Goal: Task Accomplishment & Management: Manage account settings

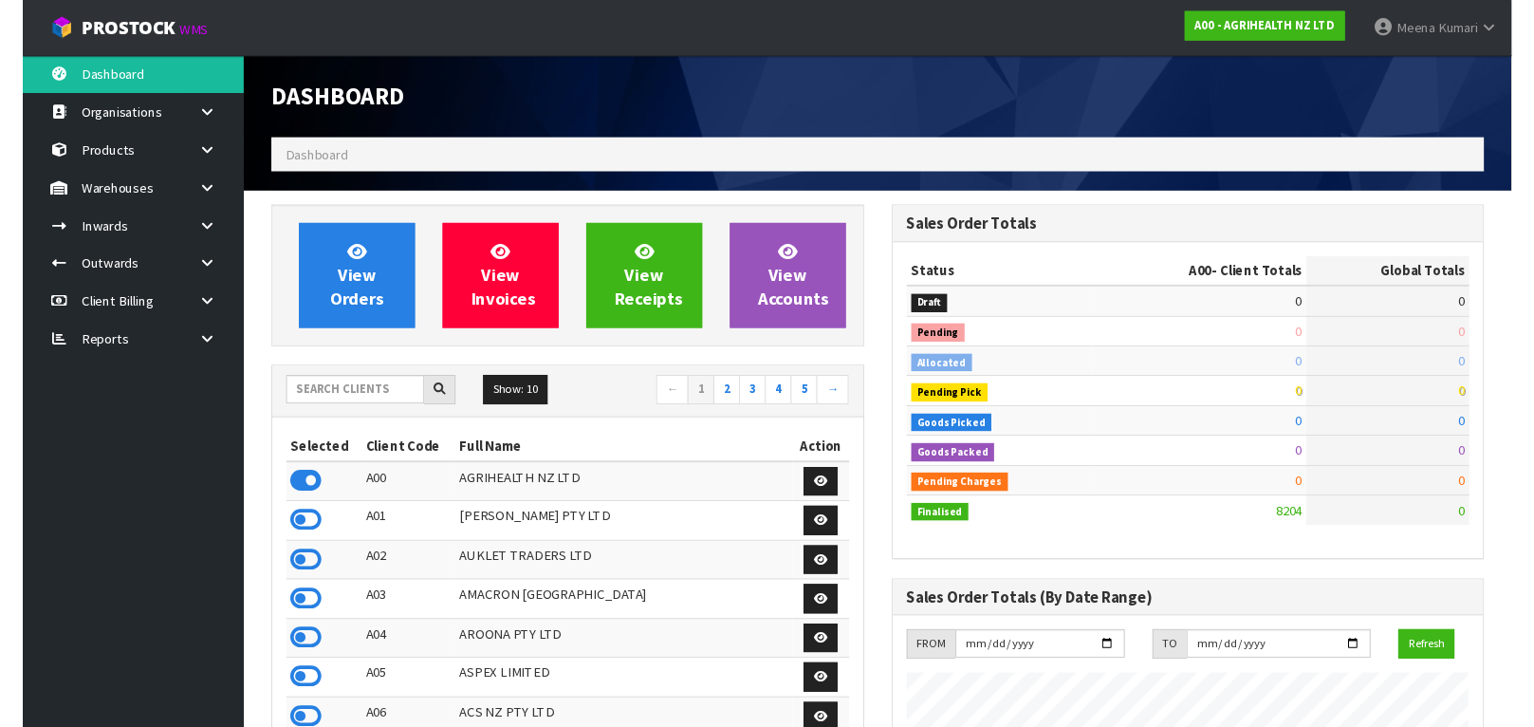
scroll to position [1439, 639]
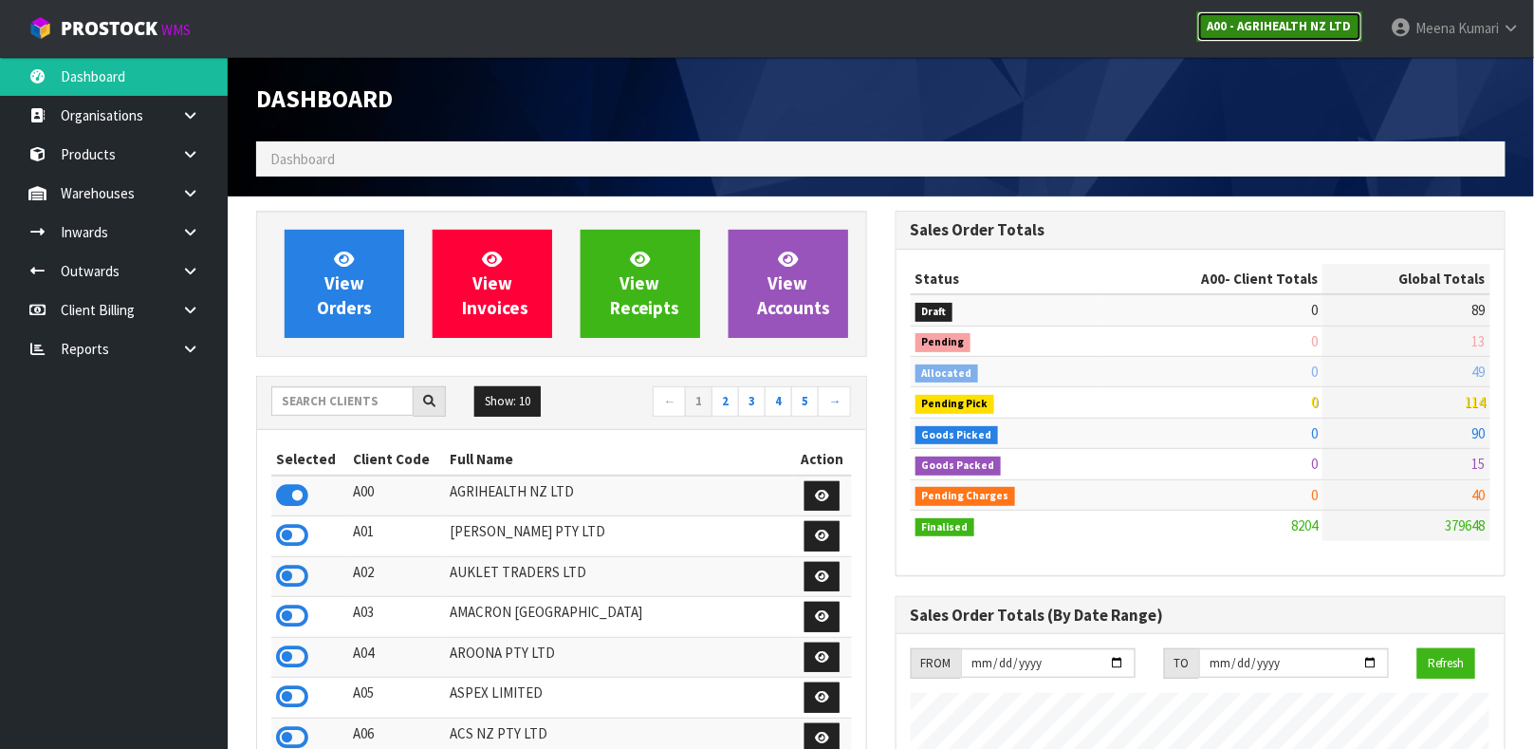
click at [1303, 24] on strong "A00 - AGRIHEALTH NZ LTD" at bounding box center [1280, 26] width 144 height 16
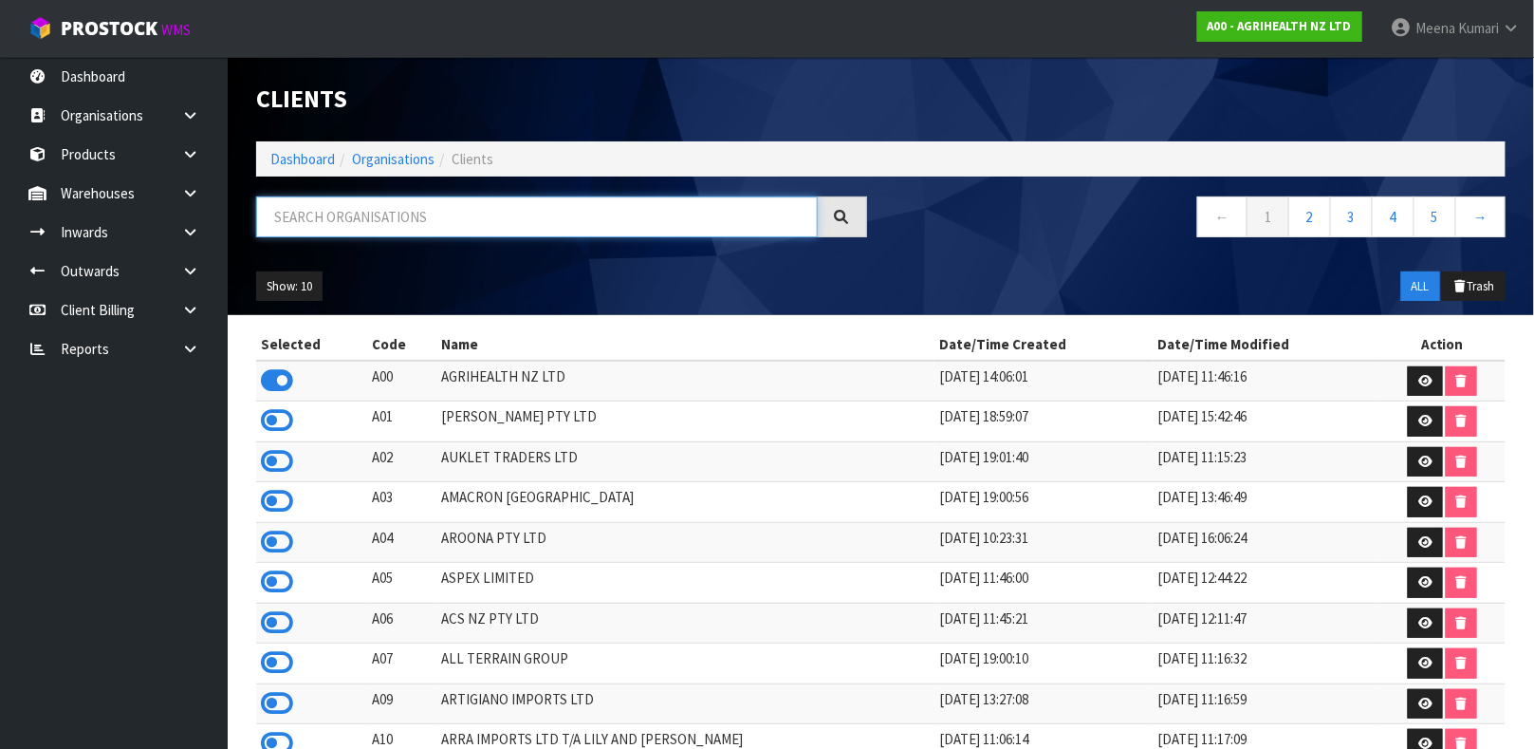
click at [521, 213] on input "text" at bounding box center [537, 216] width 562 height 41
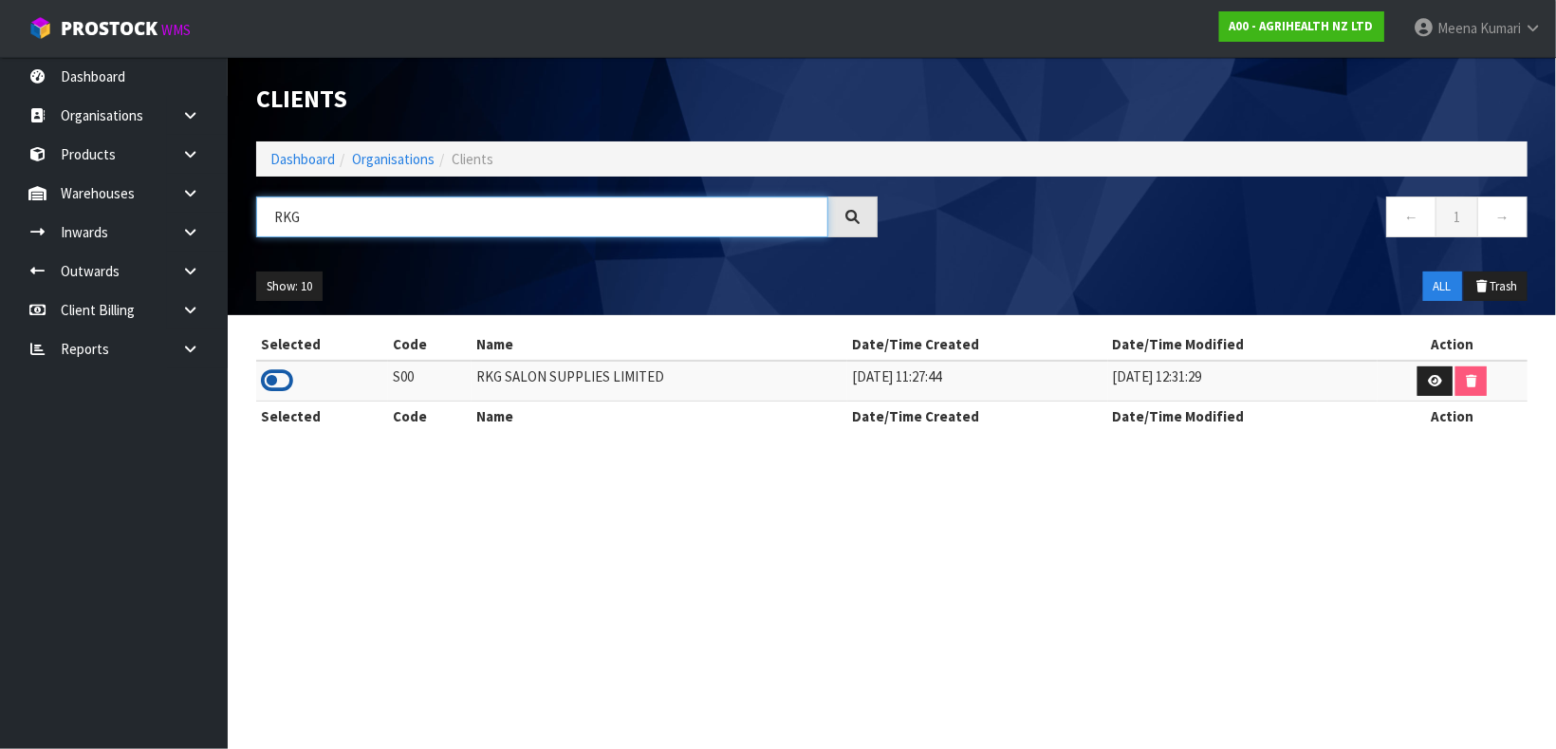
type input "RKG"
click at [270, 381] on icon at bounding box center [277, 380] width 32 height 28
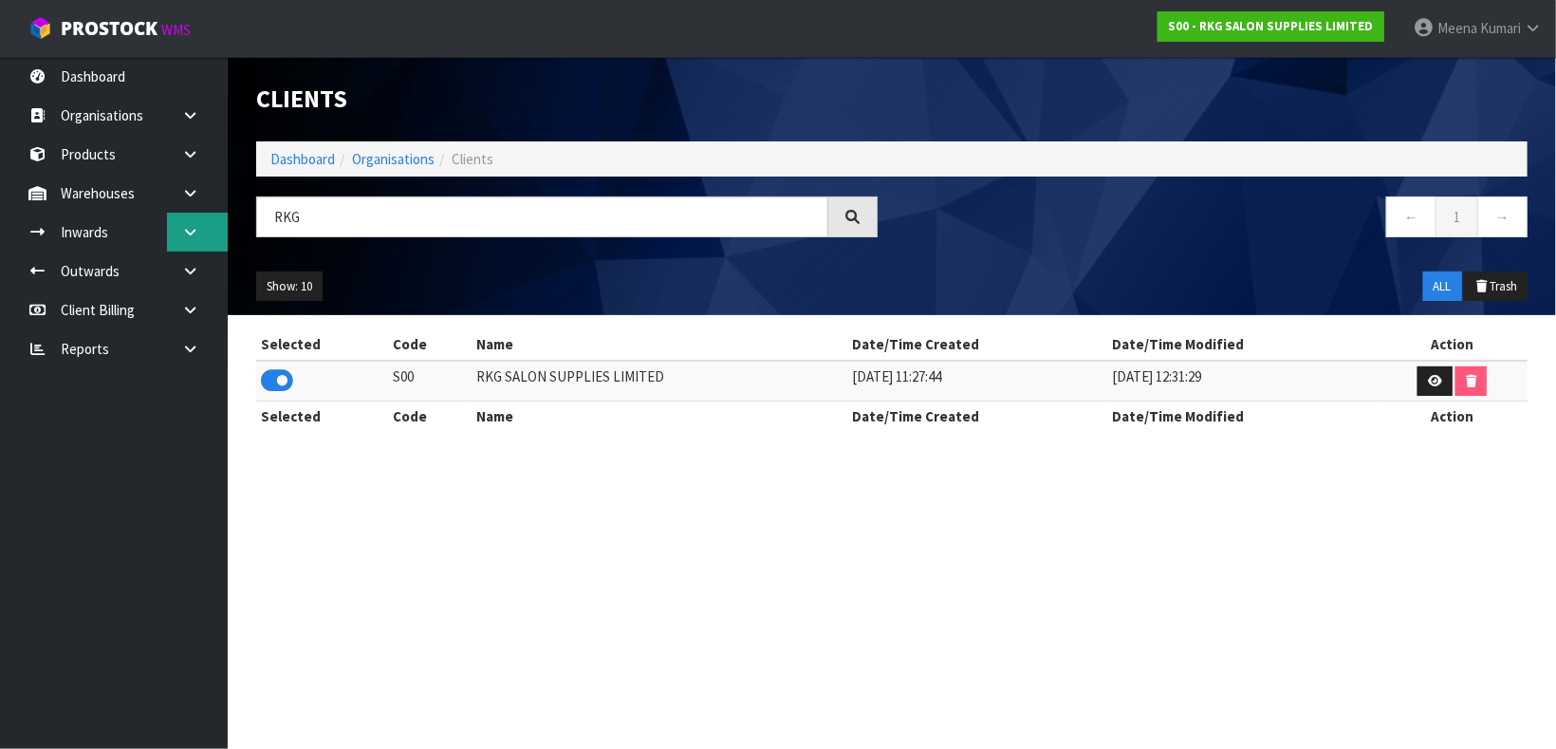
click at [194, 227] on icon at bounding box center [190, 232] width 18 height 14
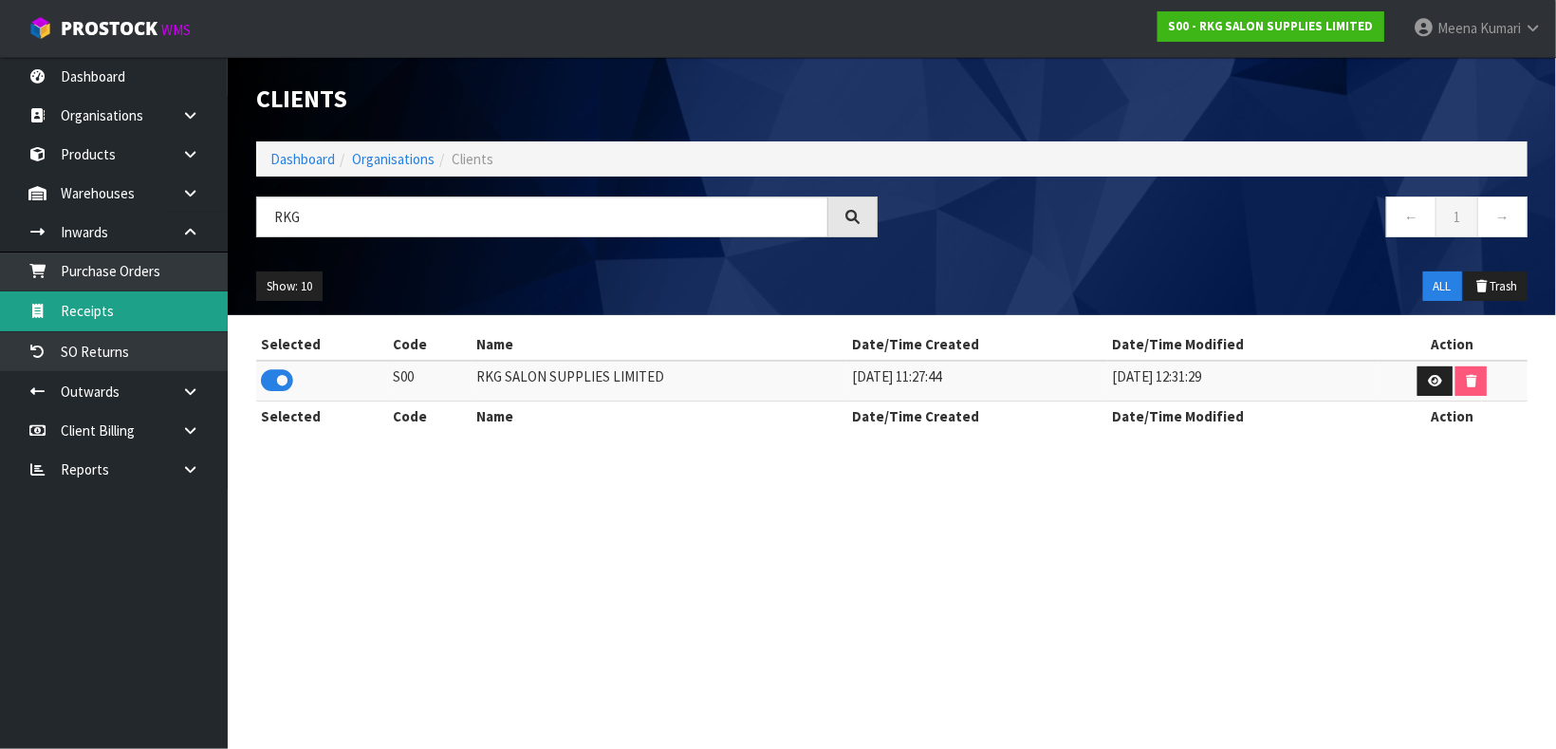
click at [139, 307] on link "Receipts" at bounding box center [114, 310] width 228 height 39
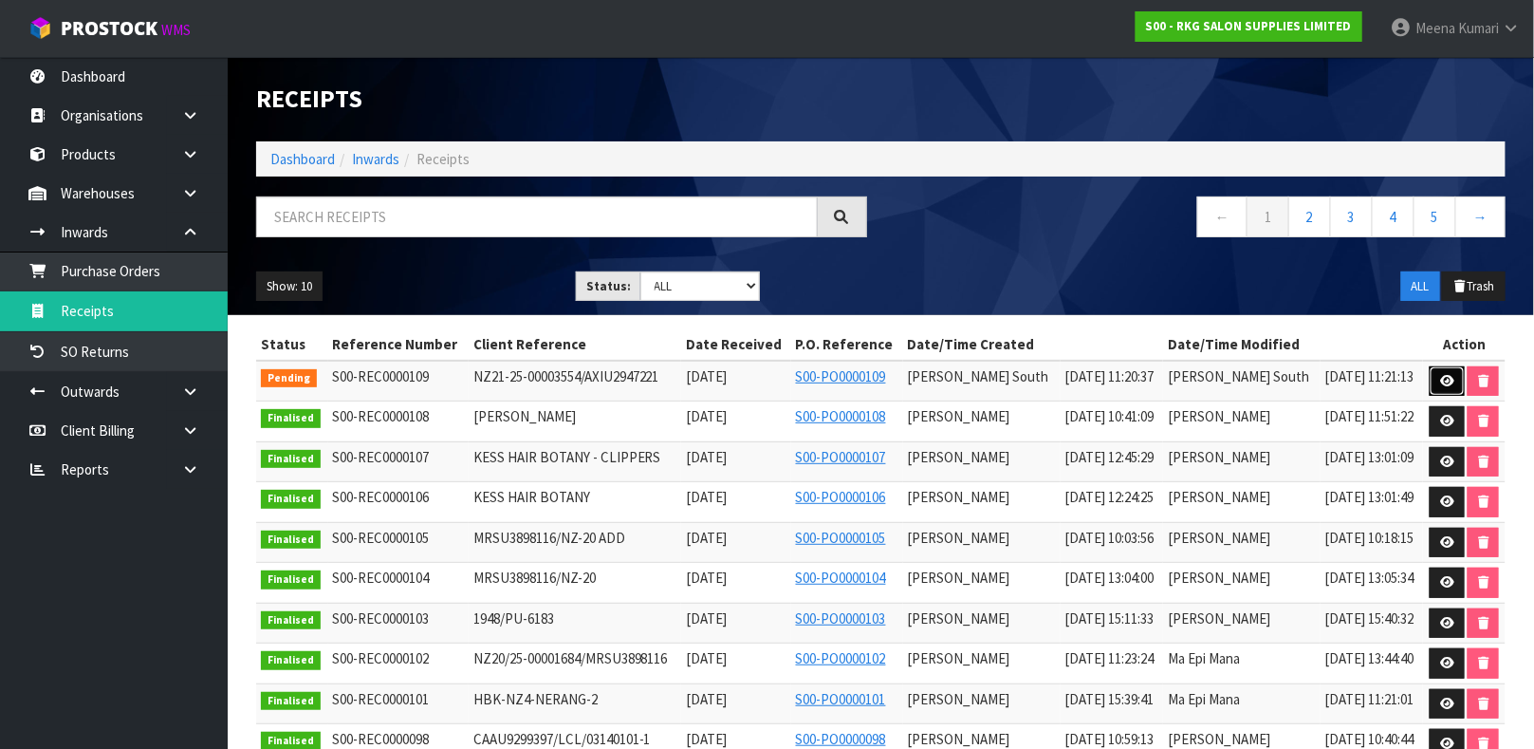
click at [1443, 388] on link at bounding box center [1447, 381] width 35 height 30
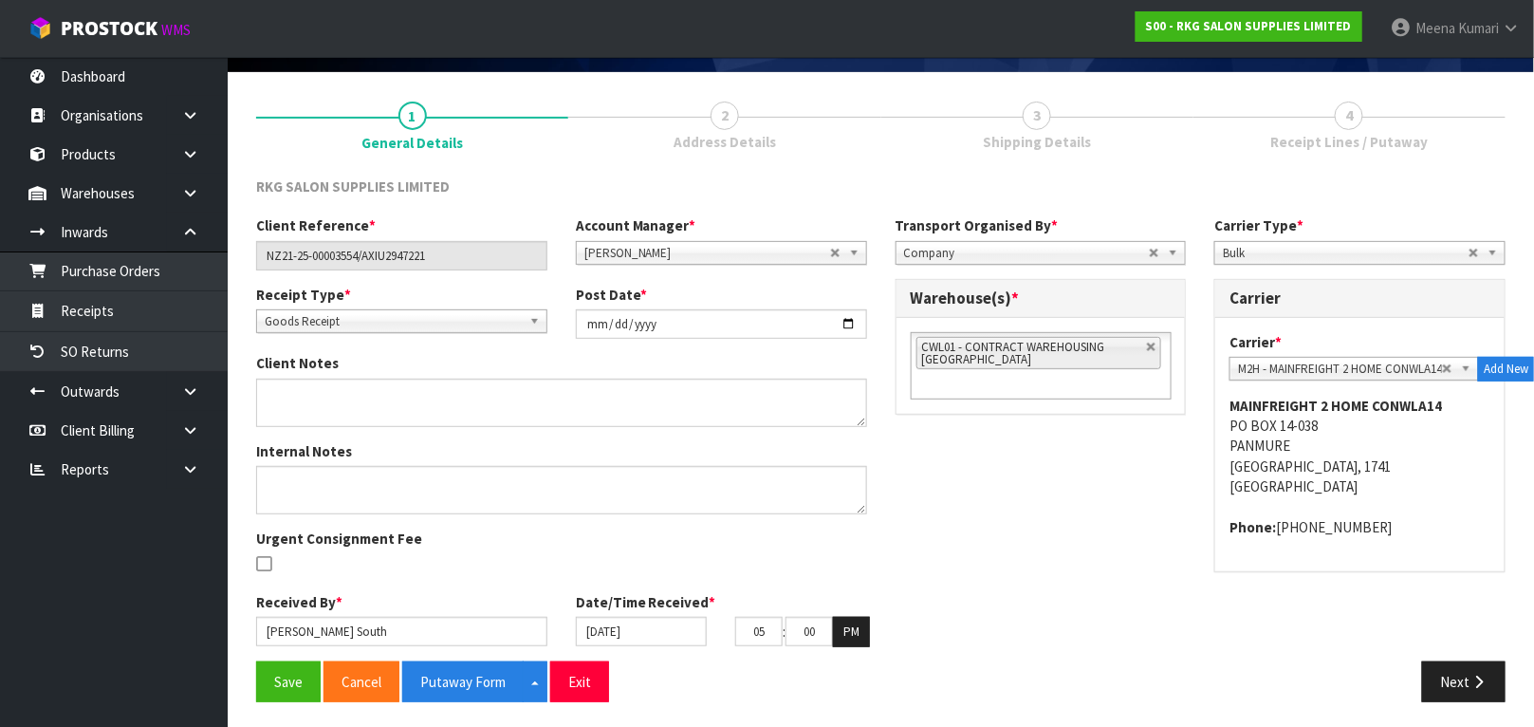
scroll to position [127, 0]
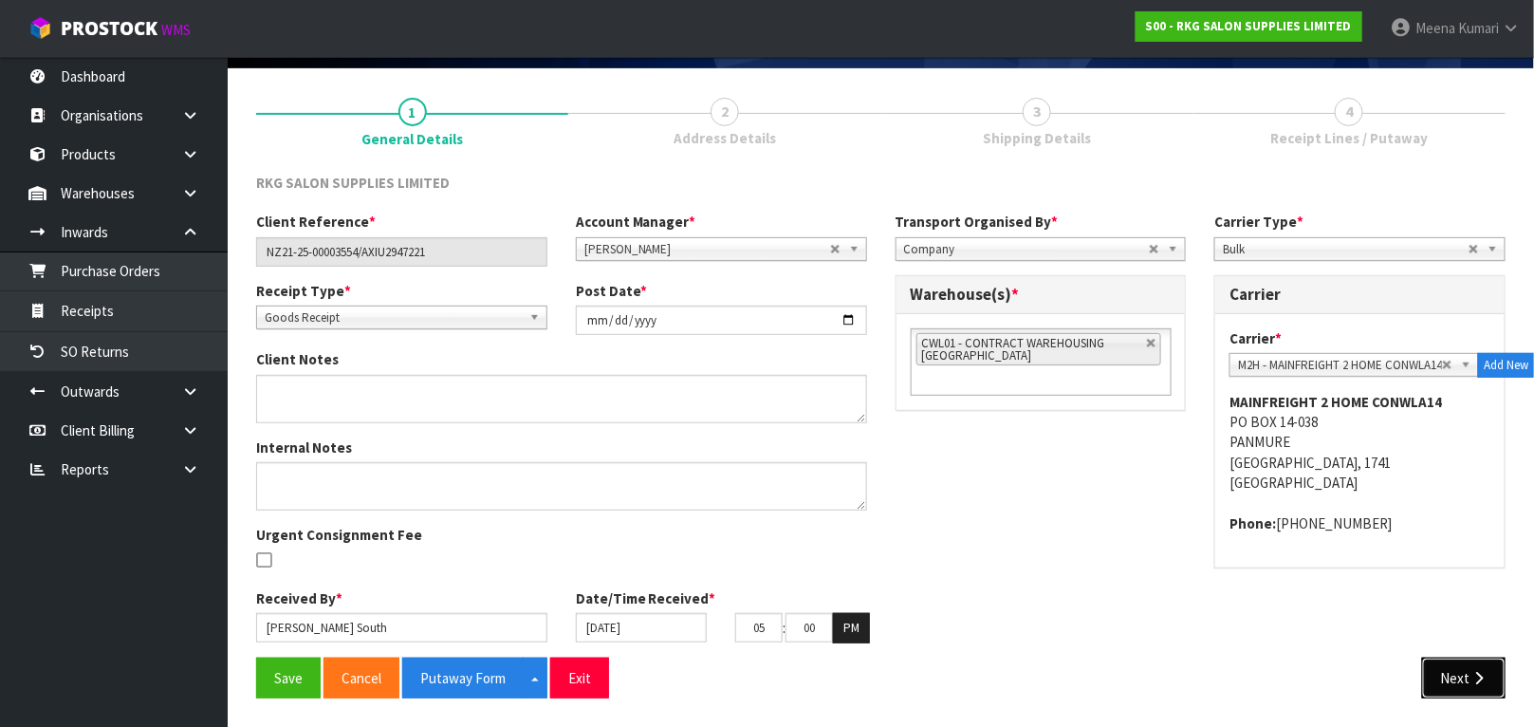
click at [1472, 684] on icon "button" at bounding box center [1479, 678] width 18 height 14
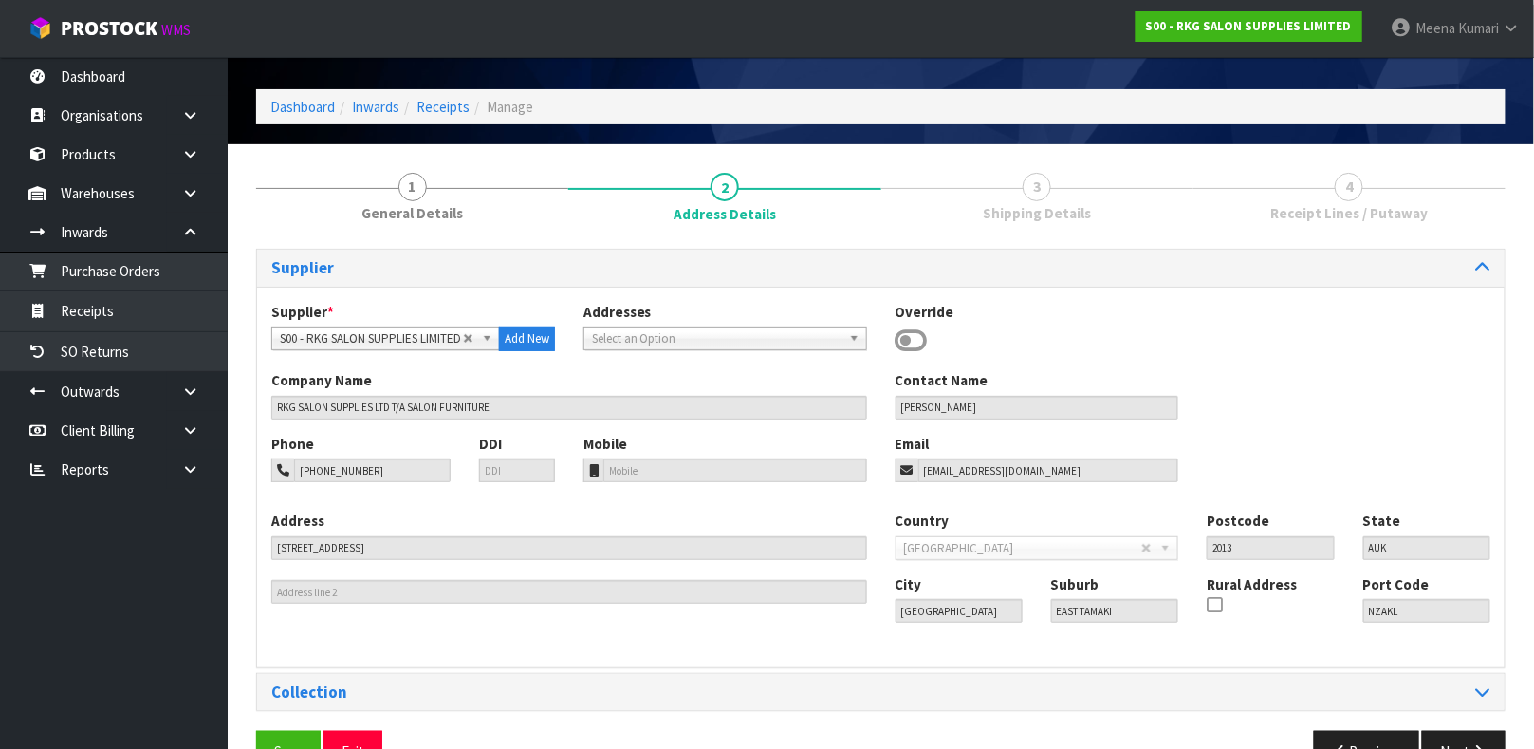
scroll to position [104, 0]
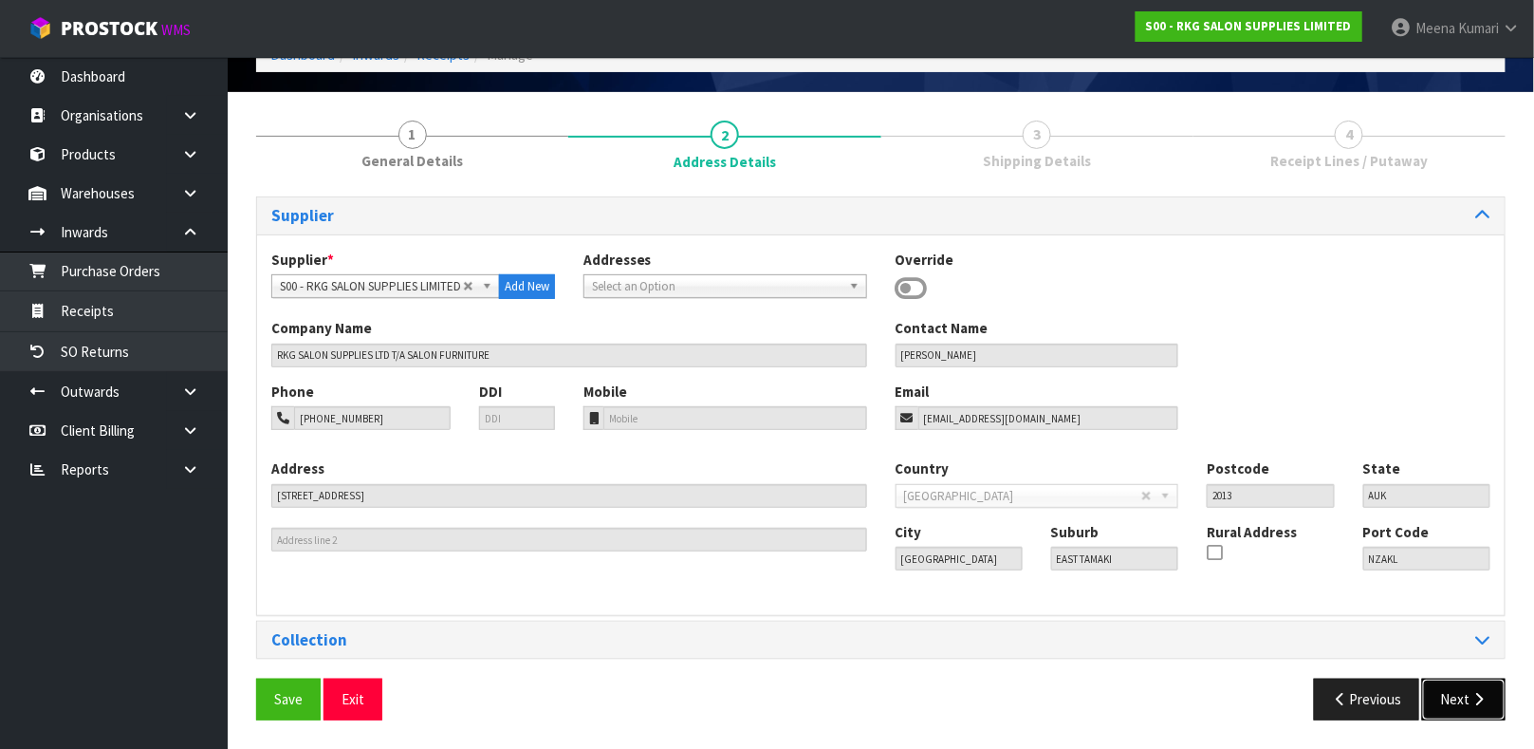
click at [1459, 708] on button "Next" at bounding box center [1463, 698] width 83 height 41
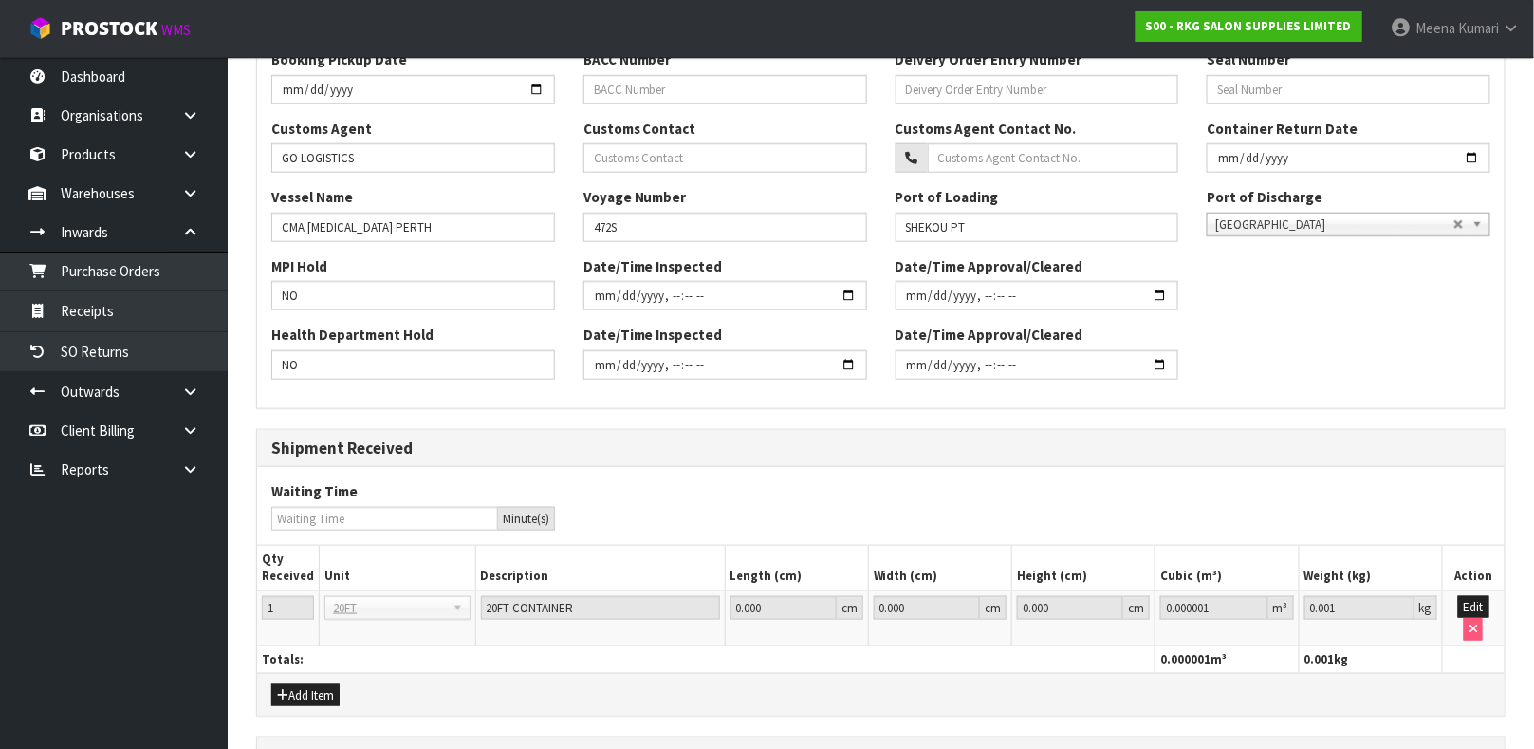
scroll to position [747, 0]
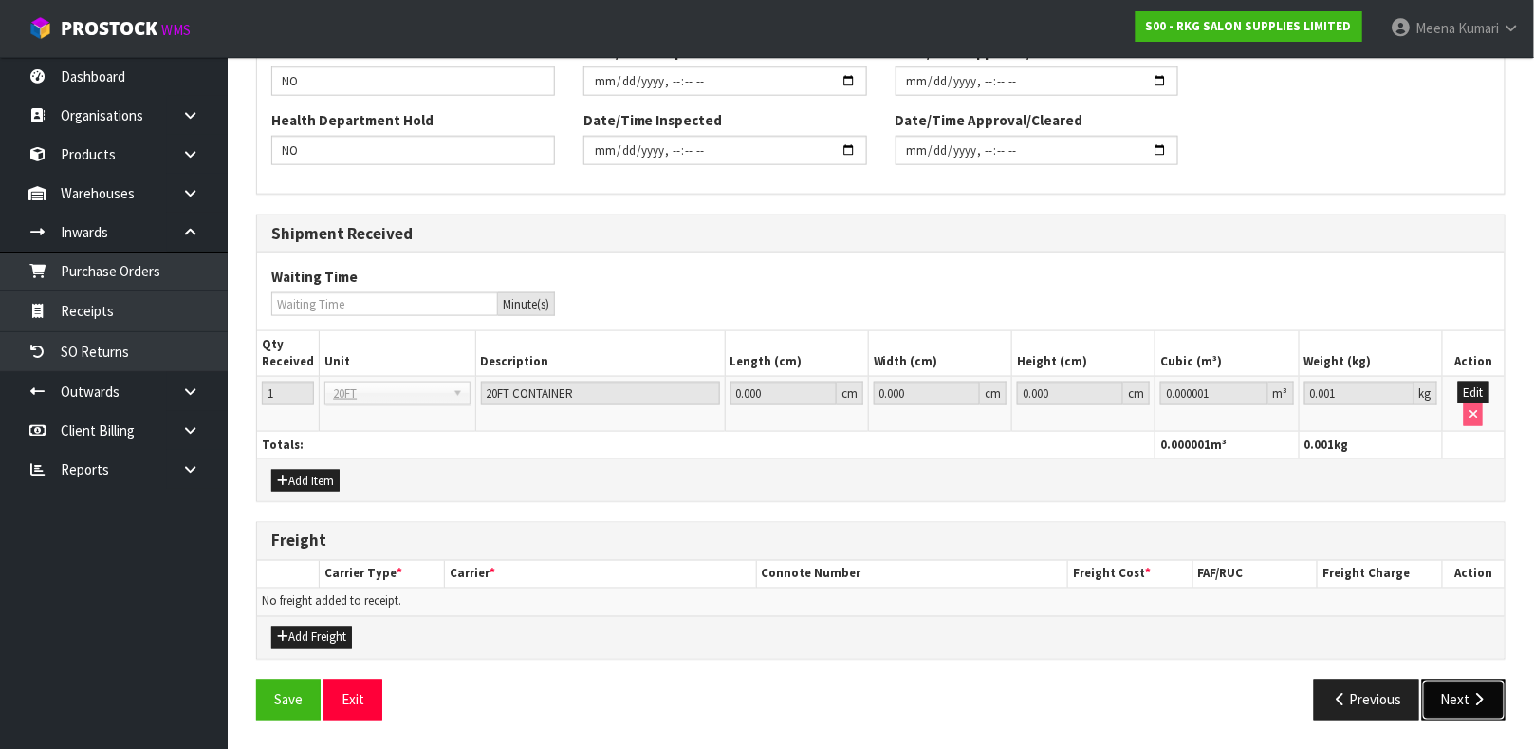
click at [1465, 694] on button "Next" at bounding box center [1463, 699] width 83 height 41
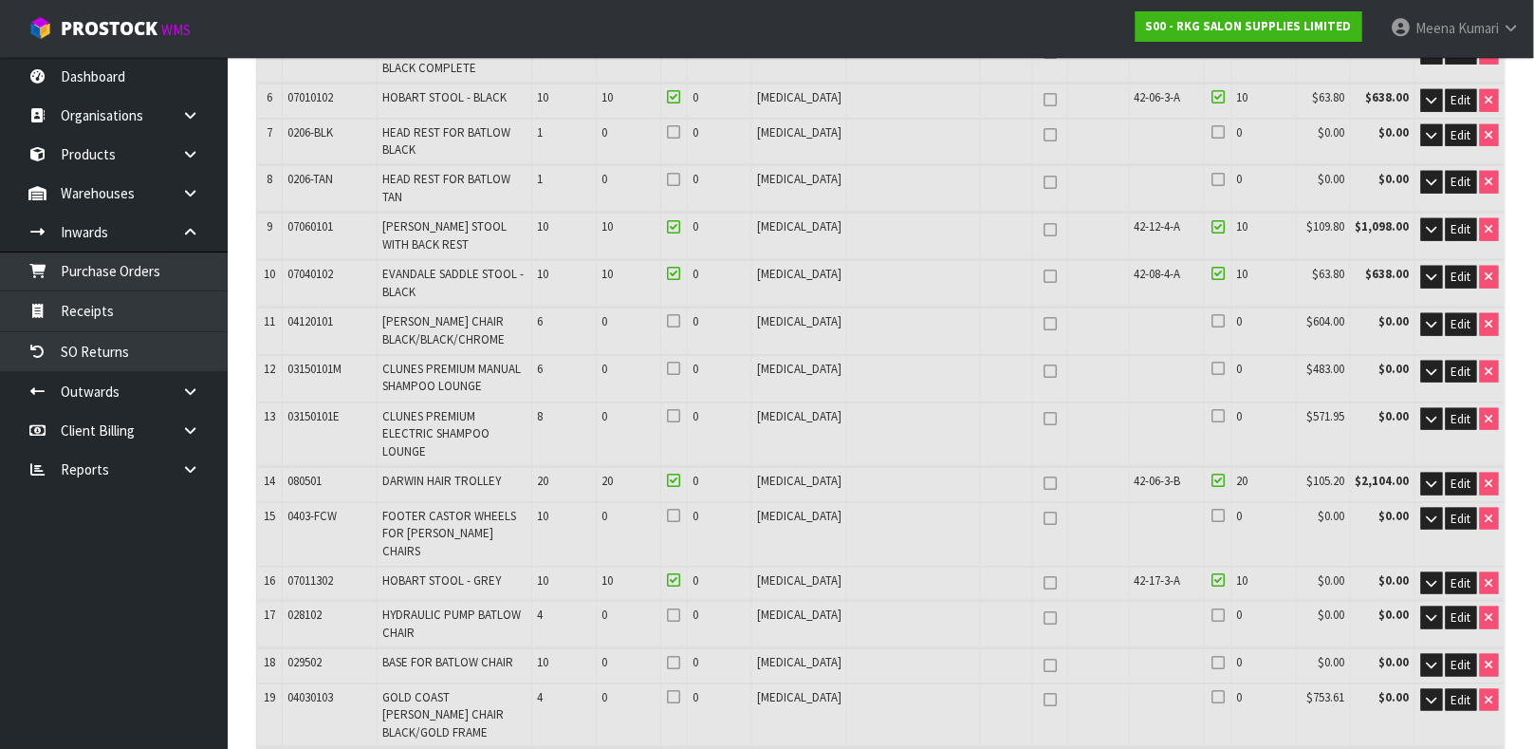
scroll to position [544, 0]
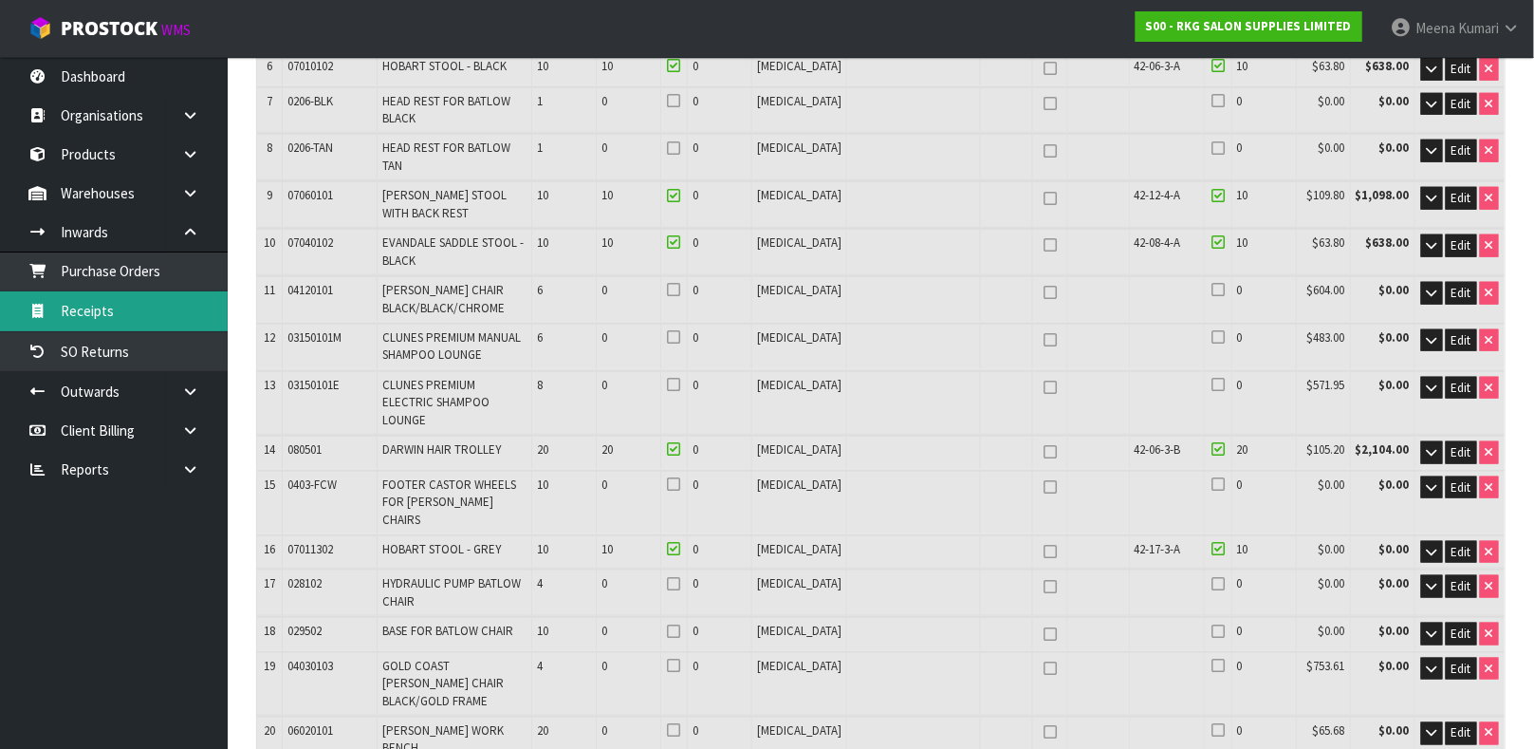
click at [170, 324] on link "Receipts" at bounding box center [114, 310] width 228 height 39
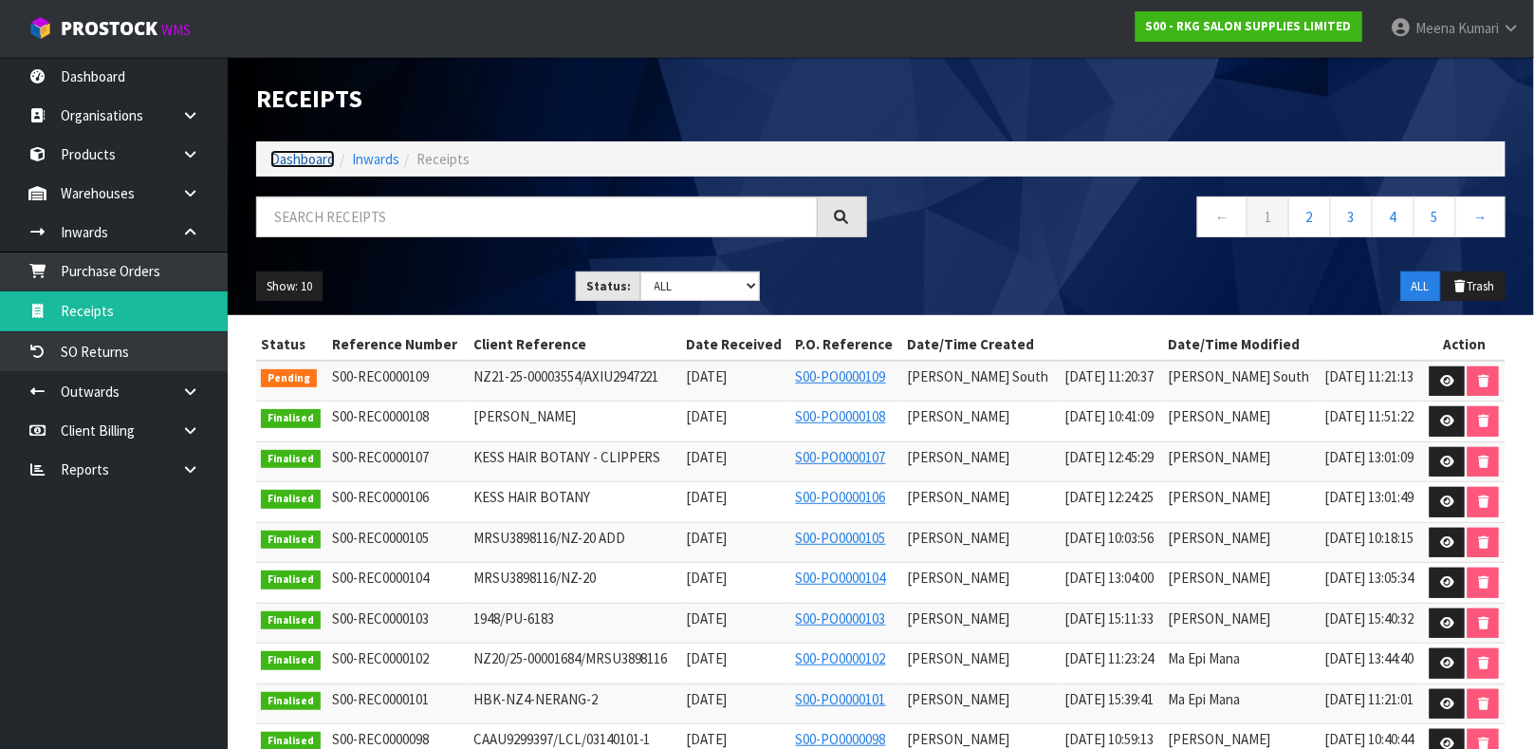
click at [304, 154] on link "Dashboard" at bounding box center [302, 159] width 65 height 18
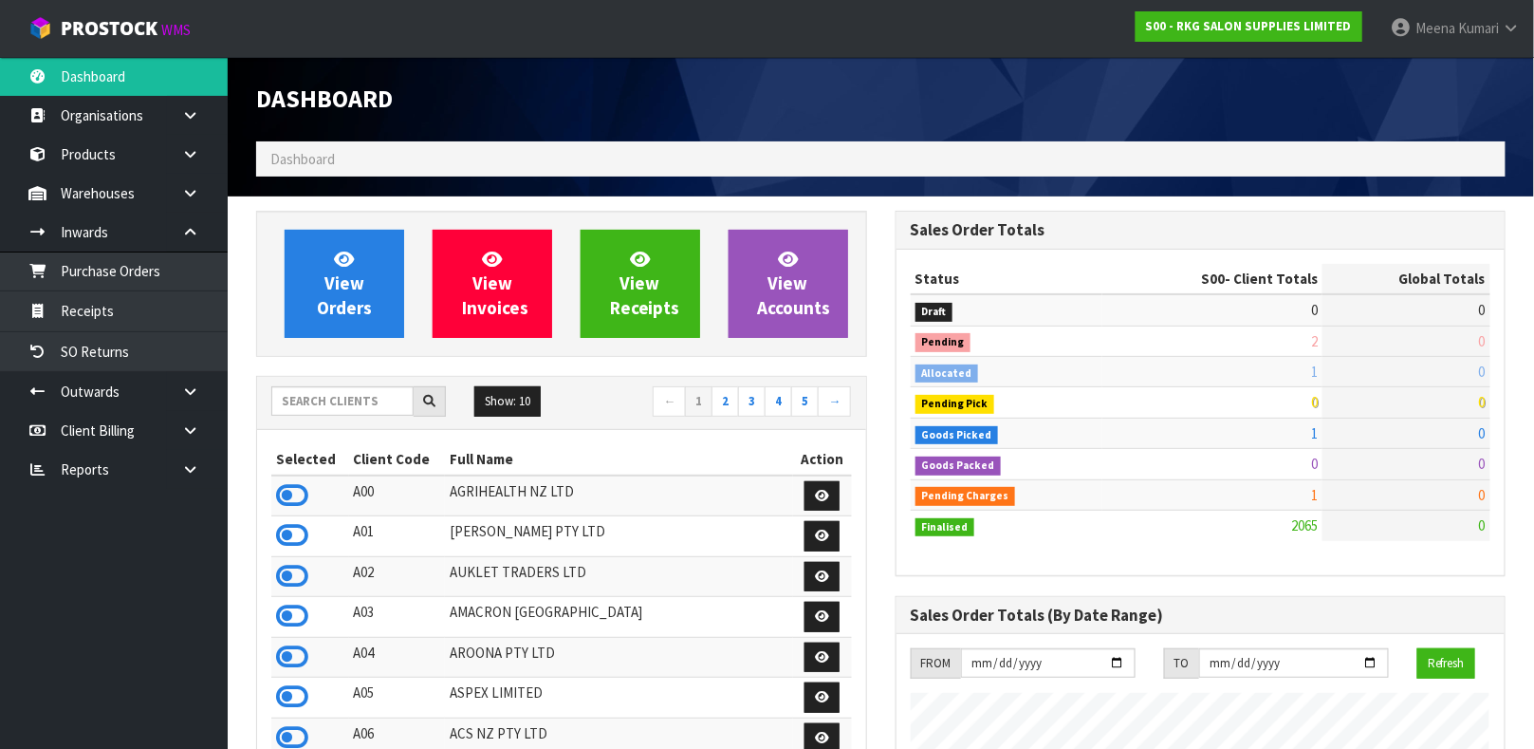
scroll to position [1542, 639]
click at [334, 410] on input "text" at bounding box center [342, 400] width 142 height 29
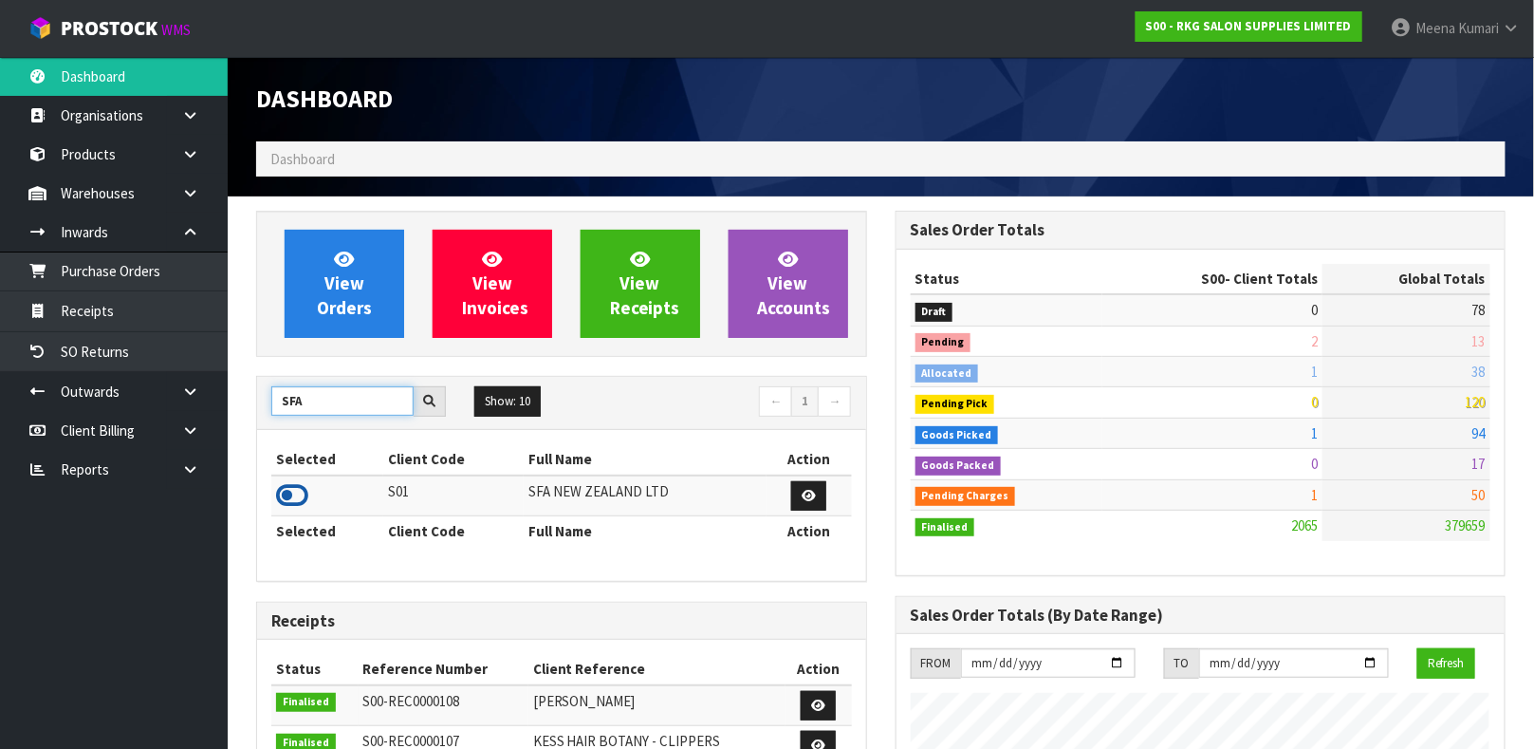
type input "SFA"
click at [289, 508] on icon at bounding box center [292, 495] width 32 height 28
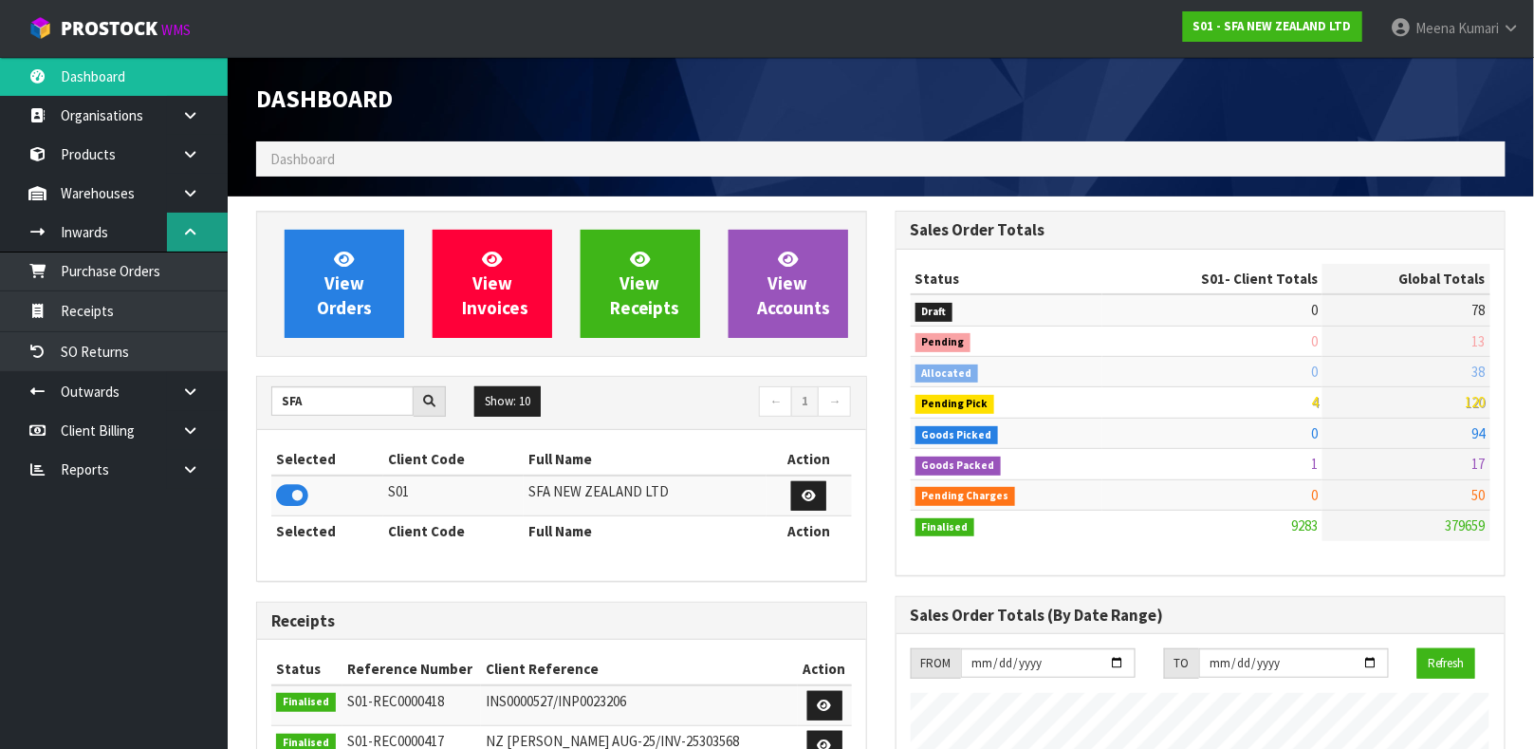
scroll to position [1439, 639]
click at [134, 161] on link "Products" at bounding box center [114, 154] width 228 height 39
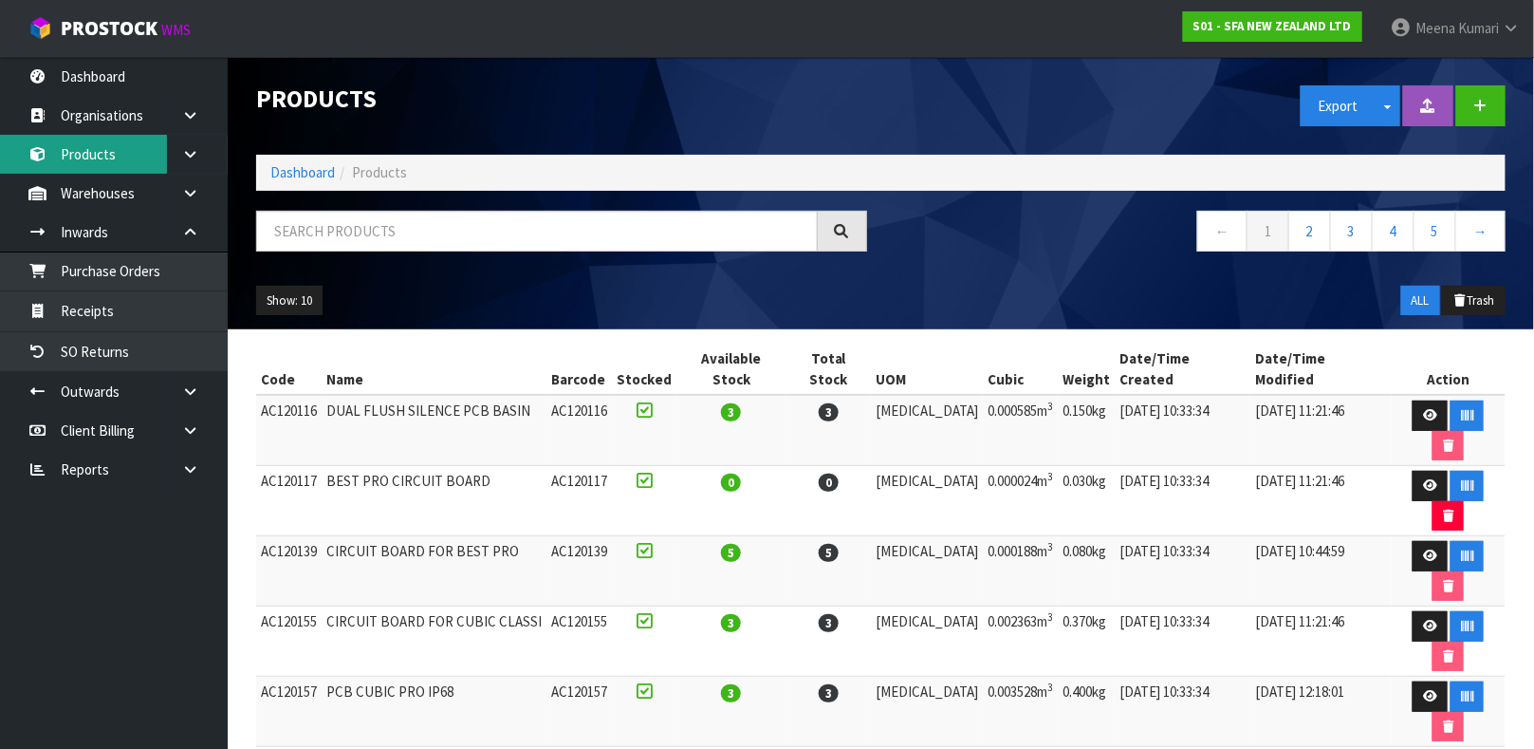
click at [0, 135] on link "Products" at bounding box center [114, 154] width 228 height 39
click at [332, 236] on input "text" at bounding box center [537, 231] width 562 height 41
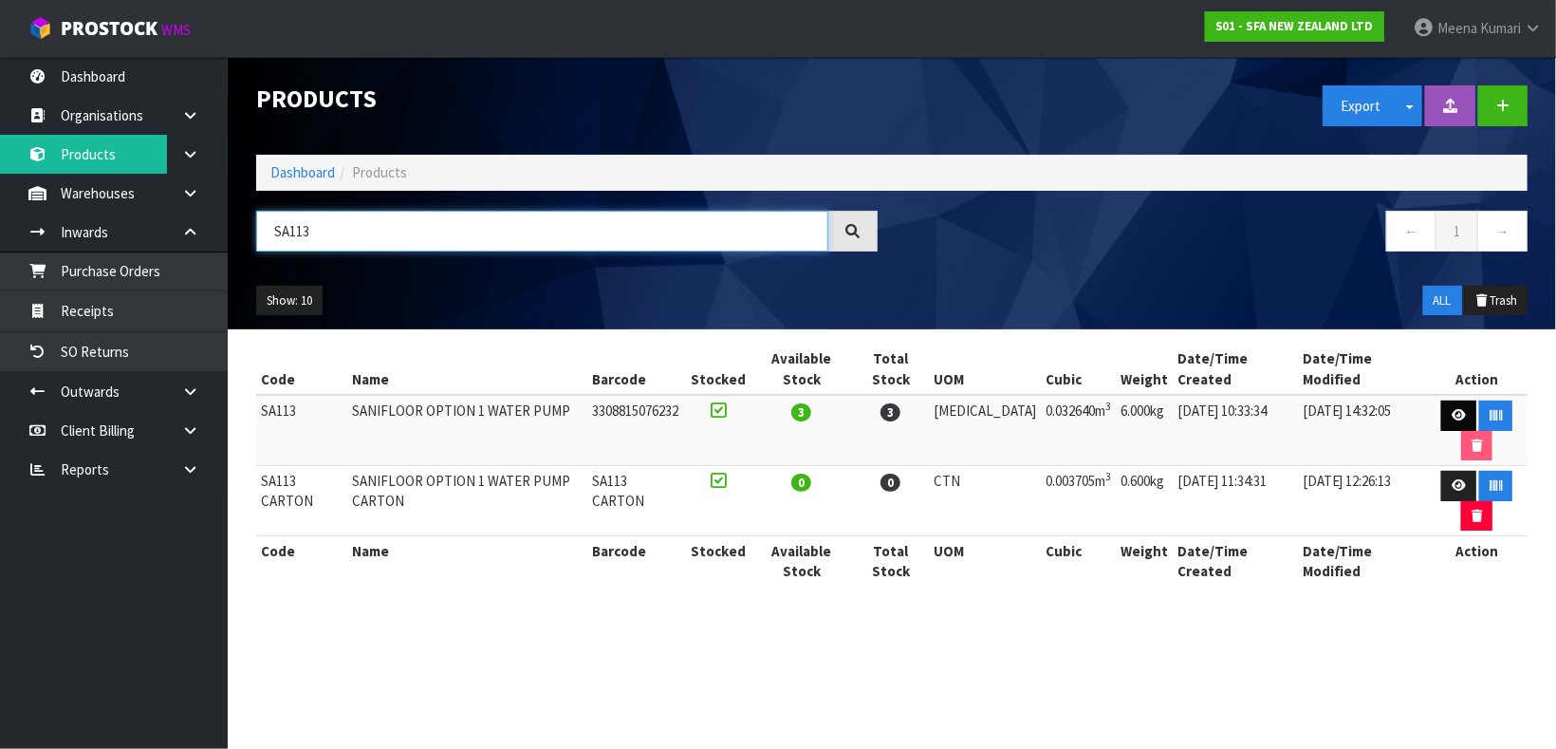
type input "SA113"
click at [1452, 409] on icon at bounding box center [1459, 415] width 14 height 12
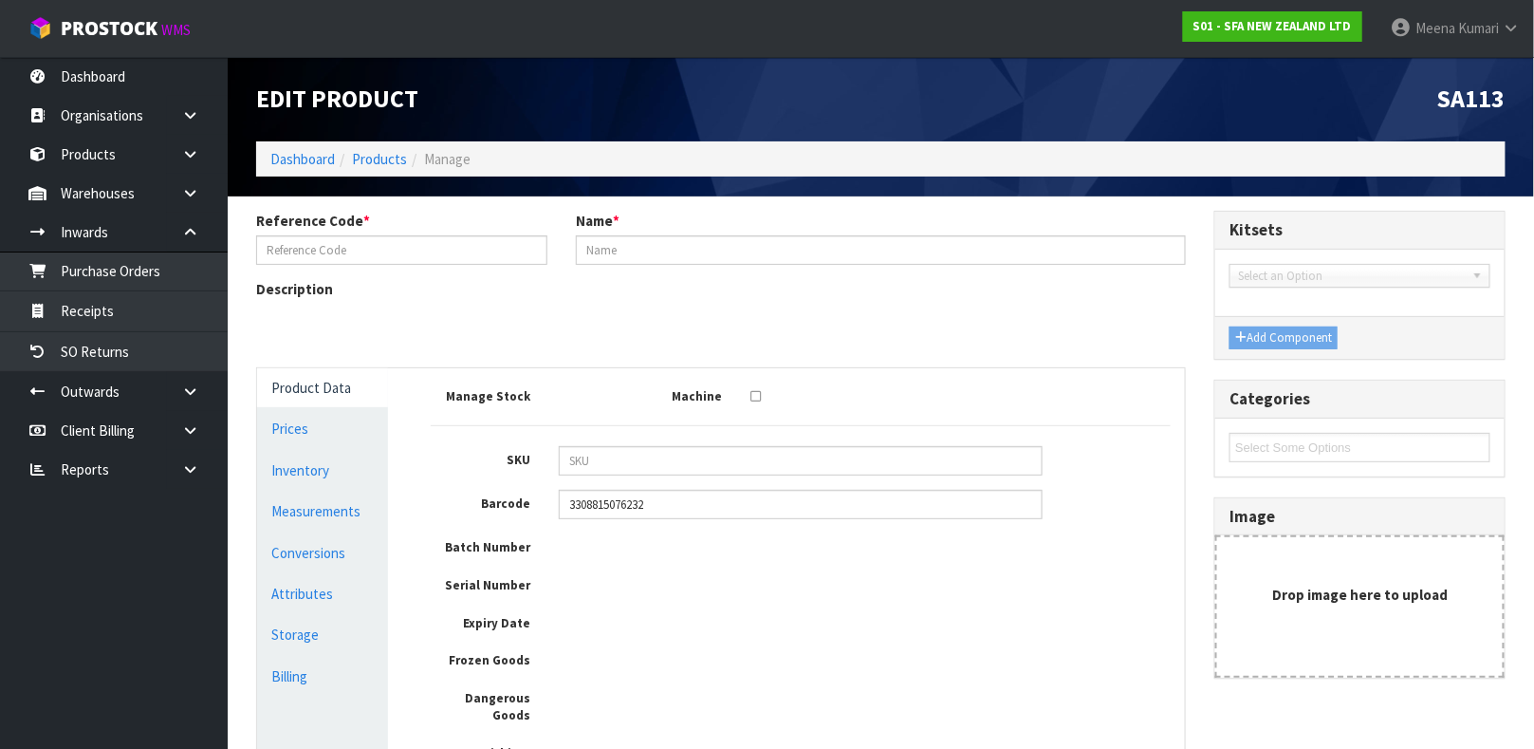
type input "SA113"
type input "SANIFLOOR OPTION 1 WATER PUMP"
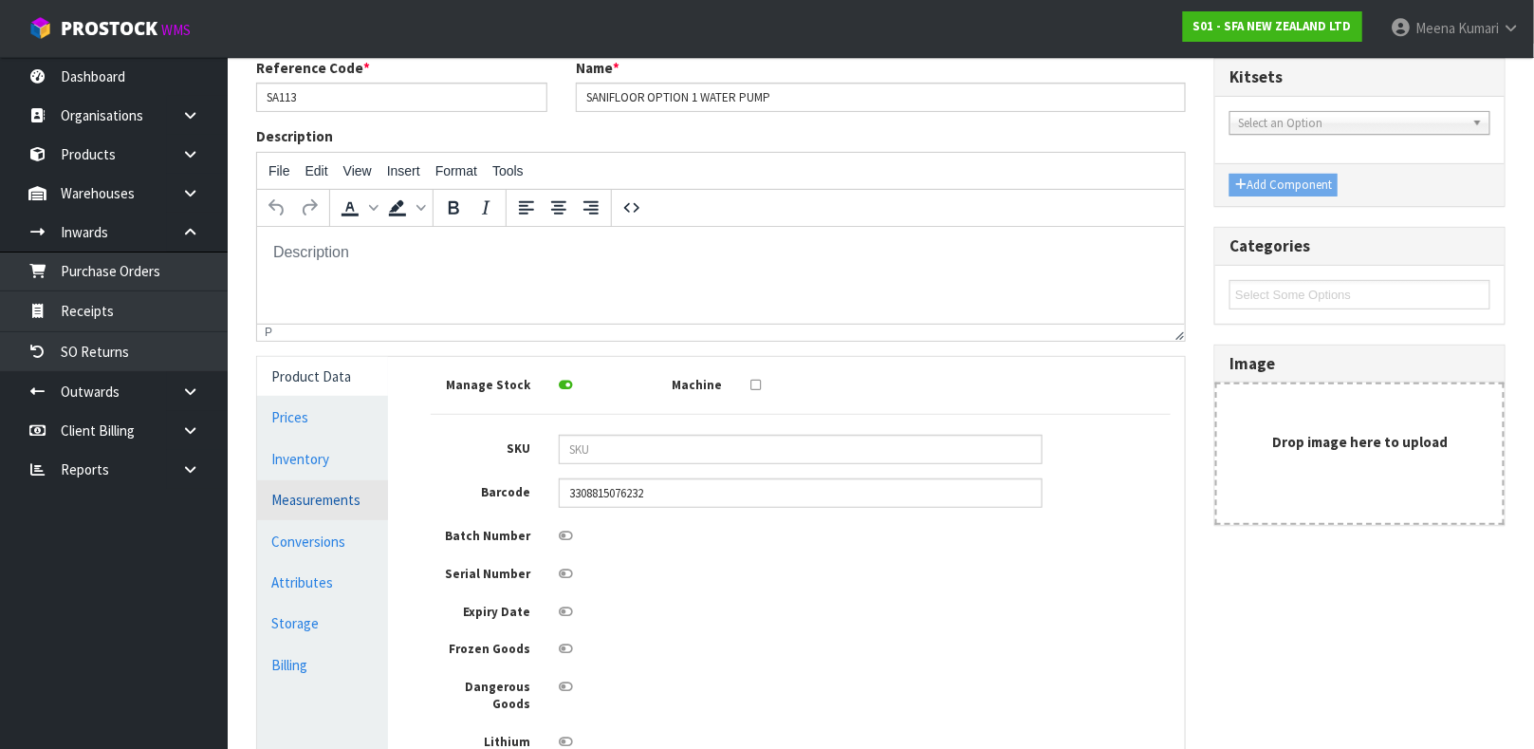
click at [312, 495] on link "Measurements" at bounding box center [322, 499] width 131 height 39
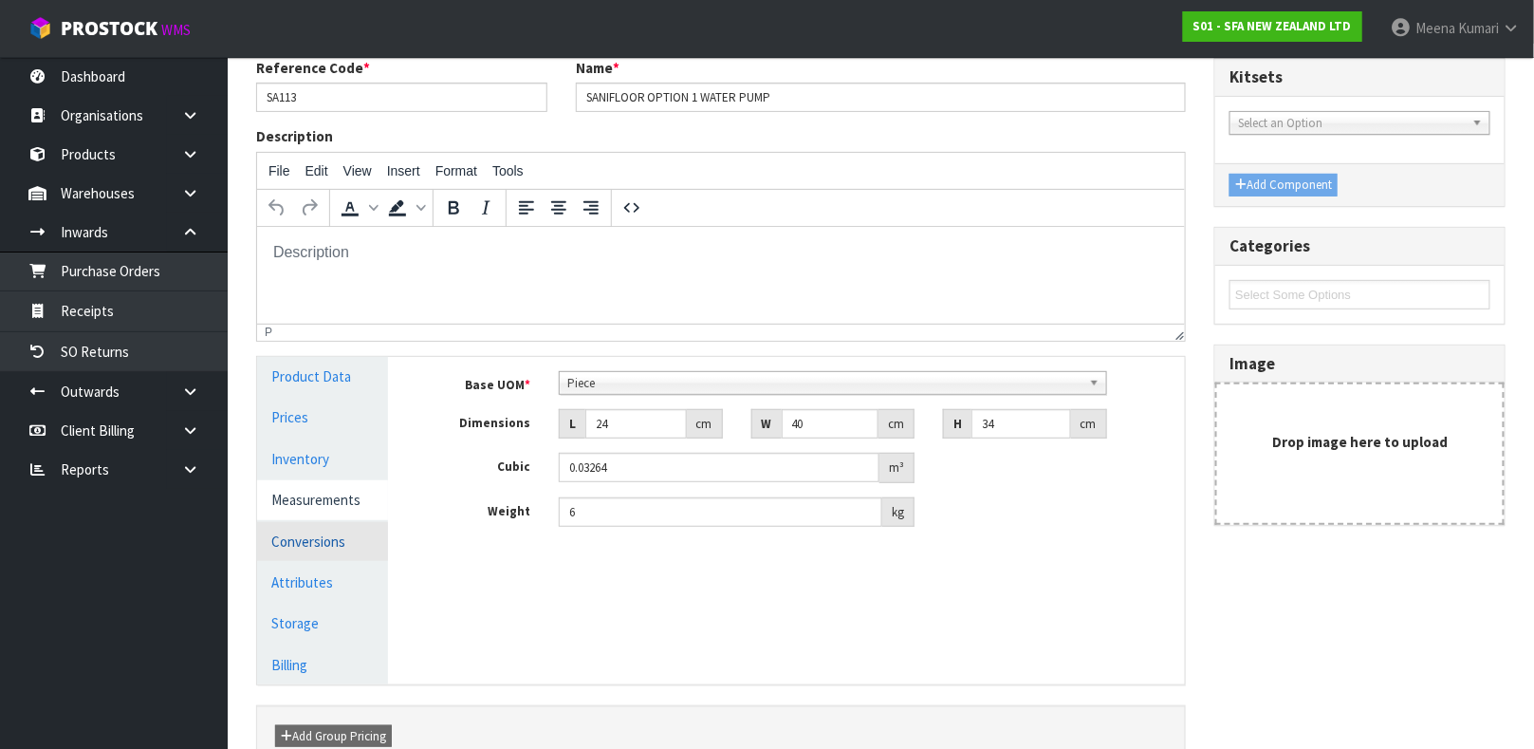
click at [349, 543] on link "Conversions" at bounding box center [322, 541] width 131 height 39
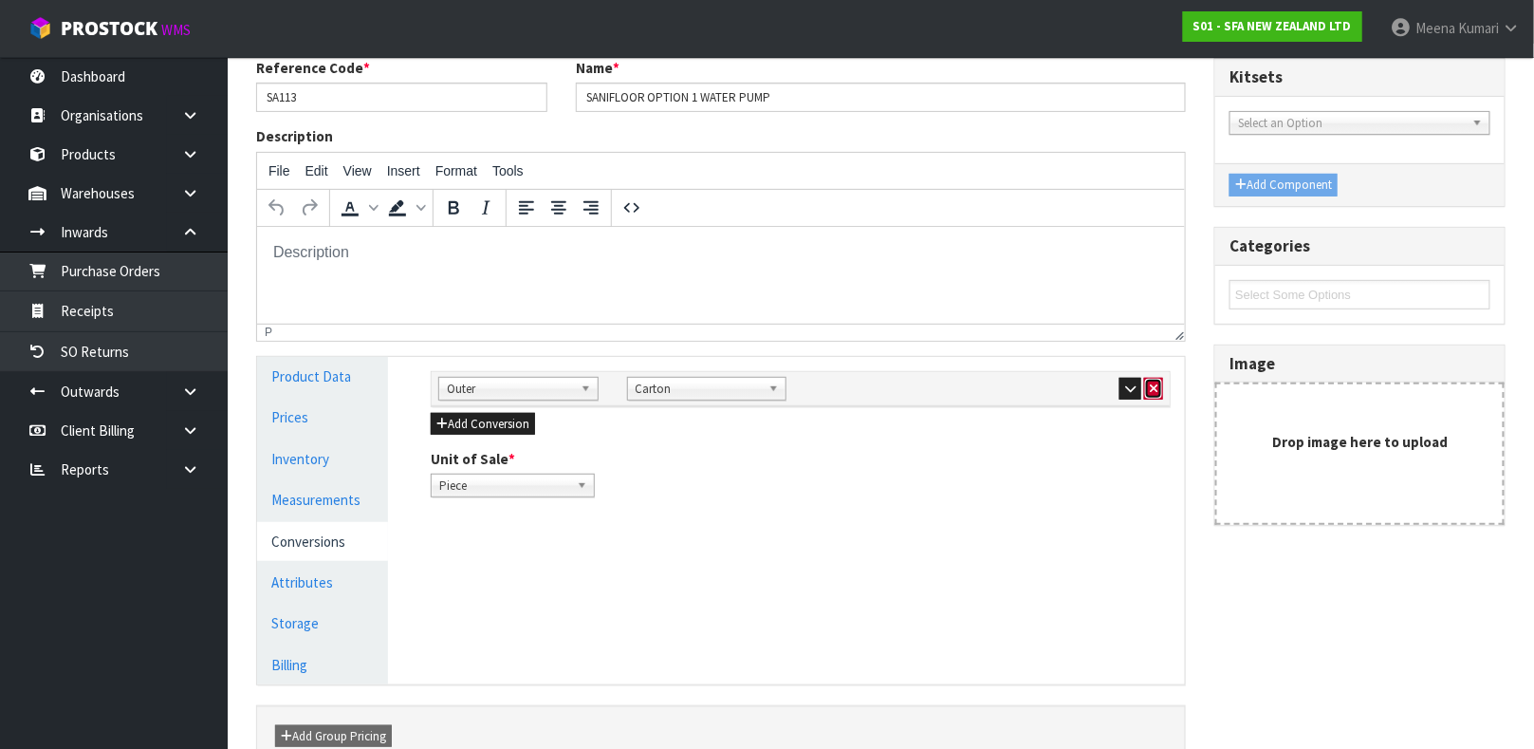
click at [1154, 395] on button "button" at bounding box center [1153, 389] width 19 height 23
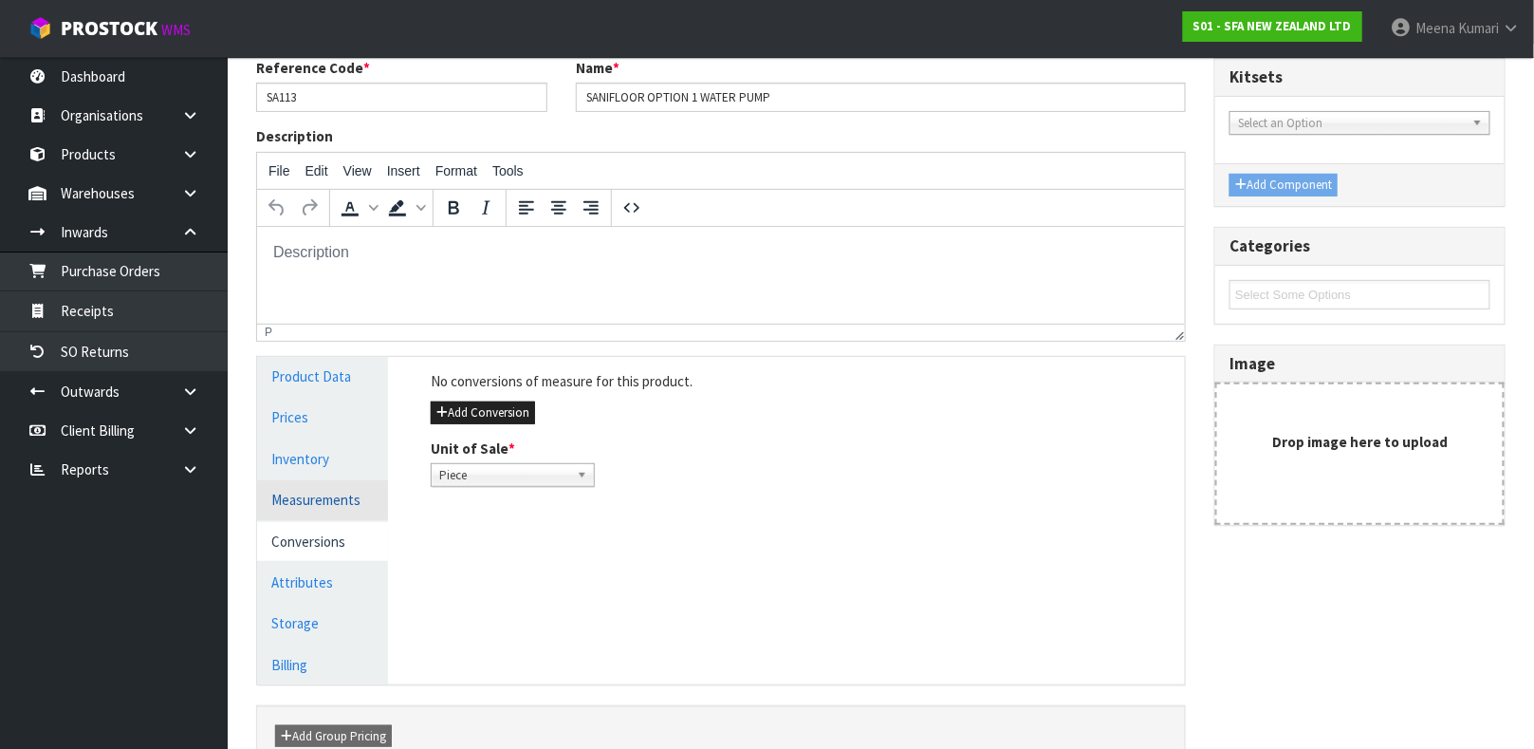
click at [338, 500] on link "Measurements" at bounding box center [322, 499] width 131 height 39
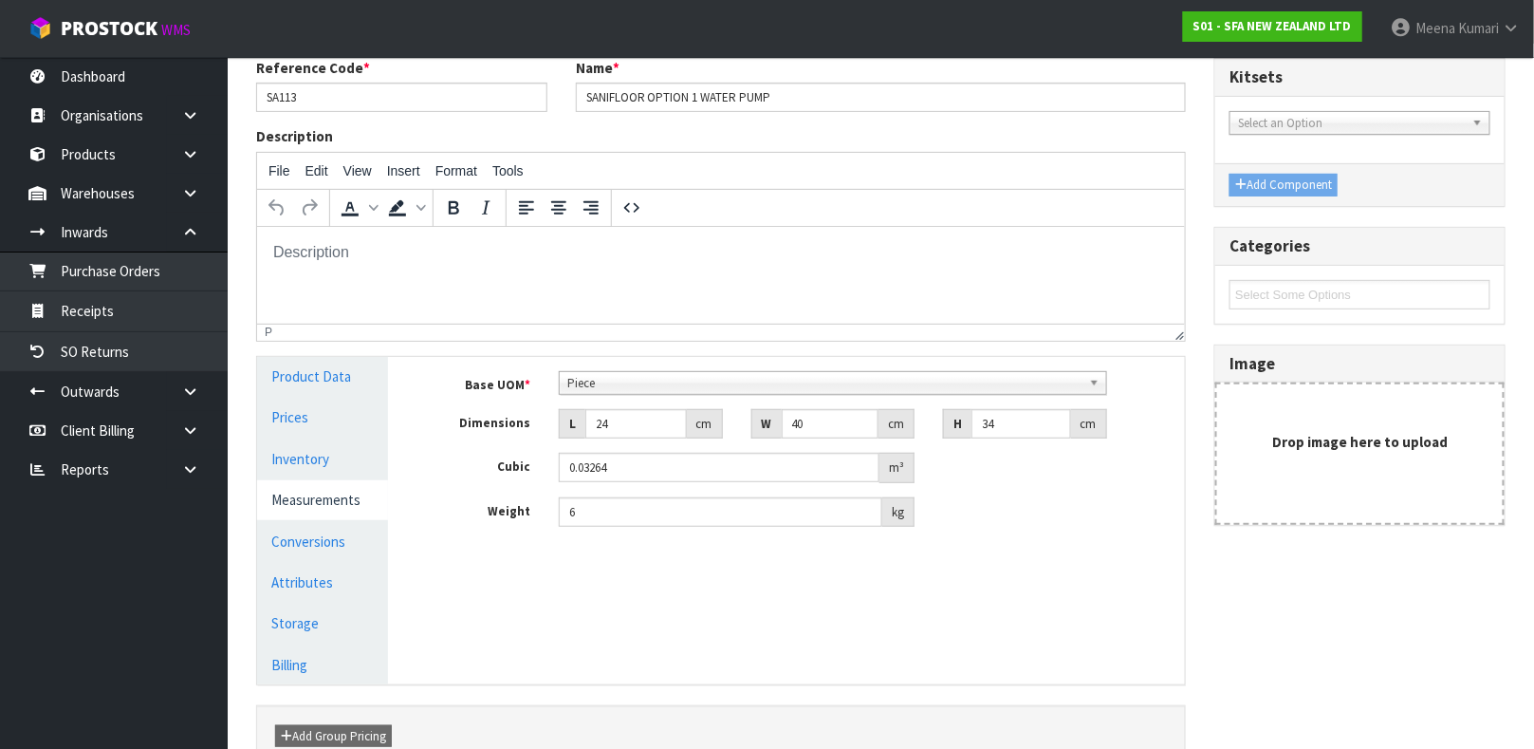
click at [612, 376] on span "Piece" at bounding box center [824, 383] width 514 height 23
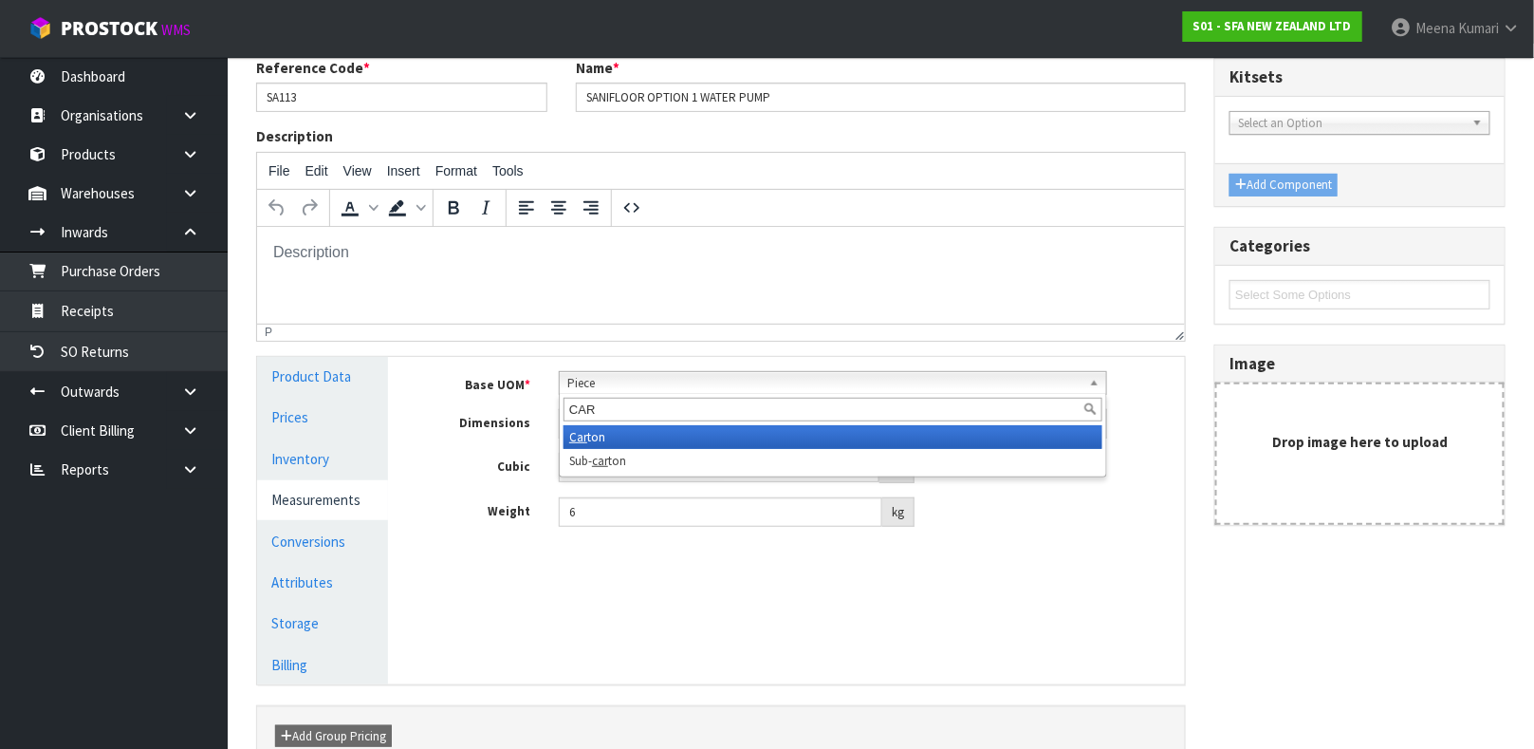
type input "CAR"
click at [628, 440] on li "Car ton" at bounding box center [833, 437] width 539 height 24
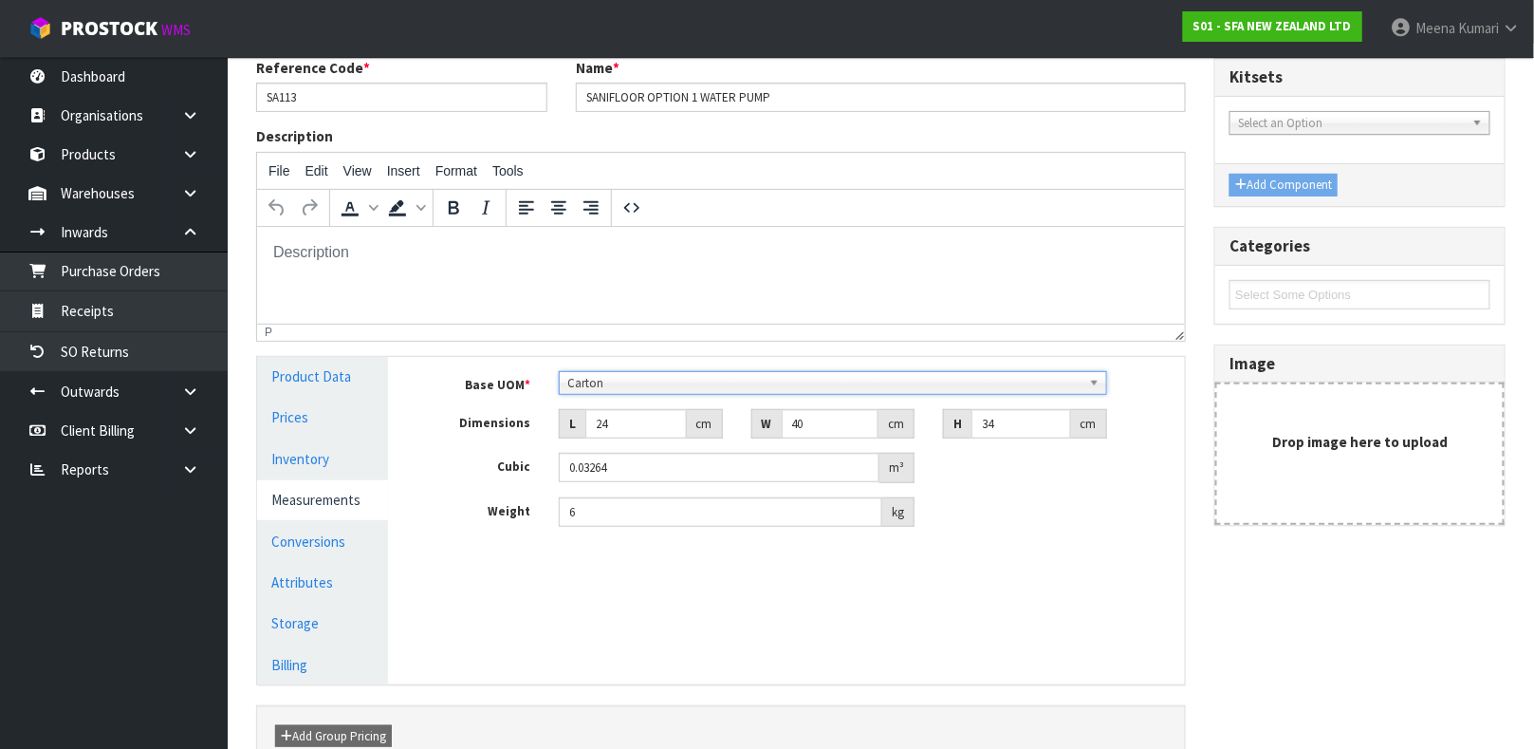
click at [628, 440] on div "Base UOM * Bag Bar Basket Bin Bottle Box Bundle Cabinet Cage Carton Case Coil C…" at bounding box center [801, 449] width 740 height 157
click at [628, 430] on input "24" at bounding box center [636, 423] width 102 height 29
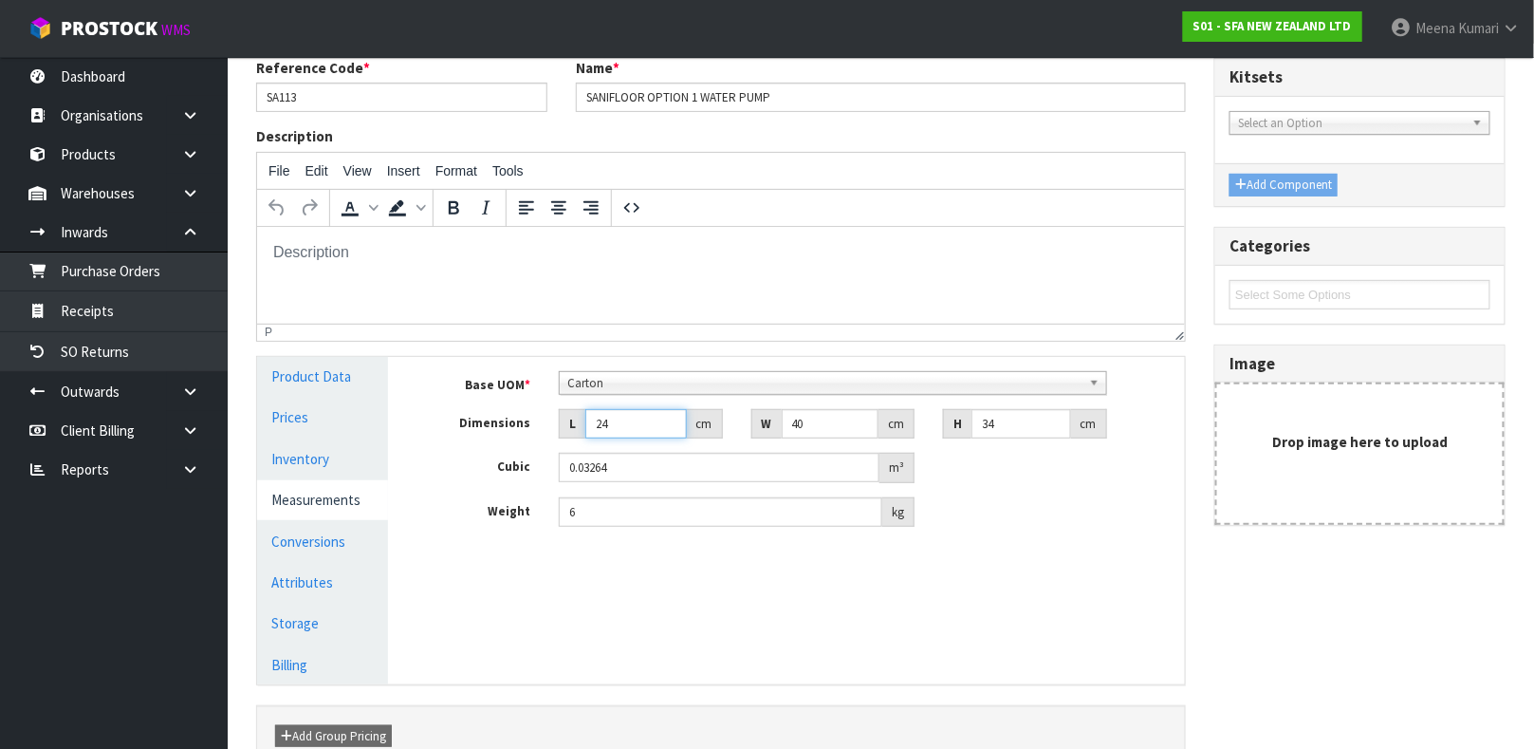
click at [628, 430] on input "24" at bounding box center [636, 423] width 102 height 29
type input "3"
type input "0.00408"
type input "35"
type input "0.0476"
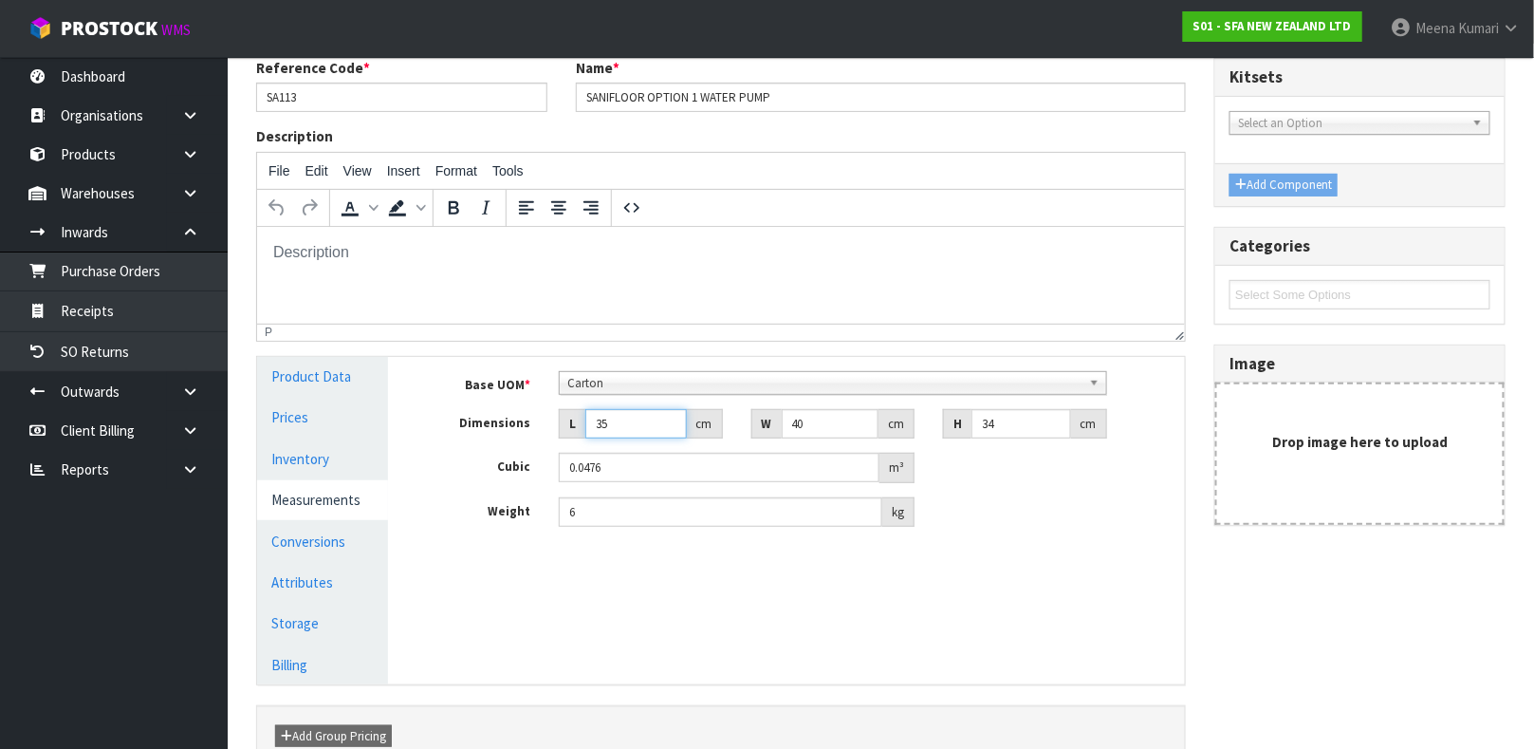
type input "35"
type input "2"
type input "0.00238"
type input "25"
type input "0.02975"
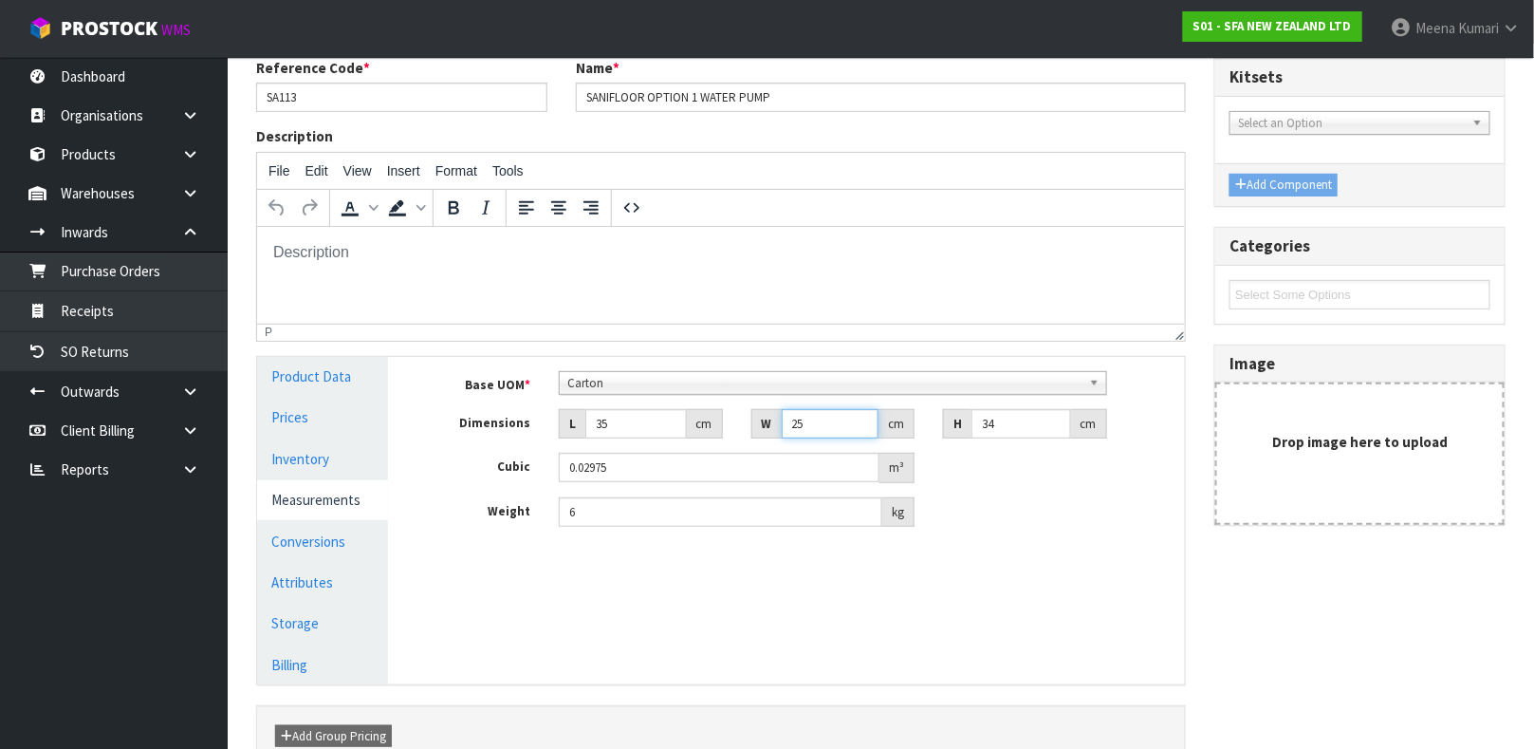
type input "25"
type input "4"
type input "0.0035"
type input "41"
type input "0.035875"
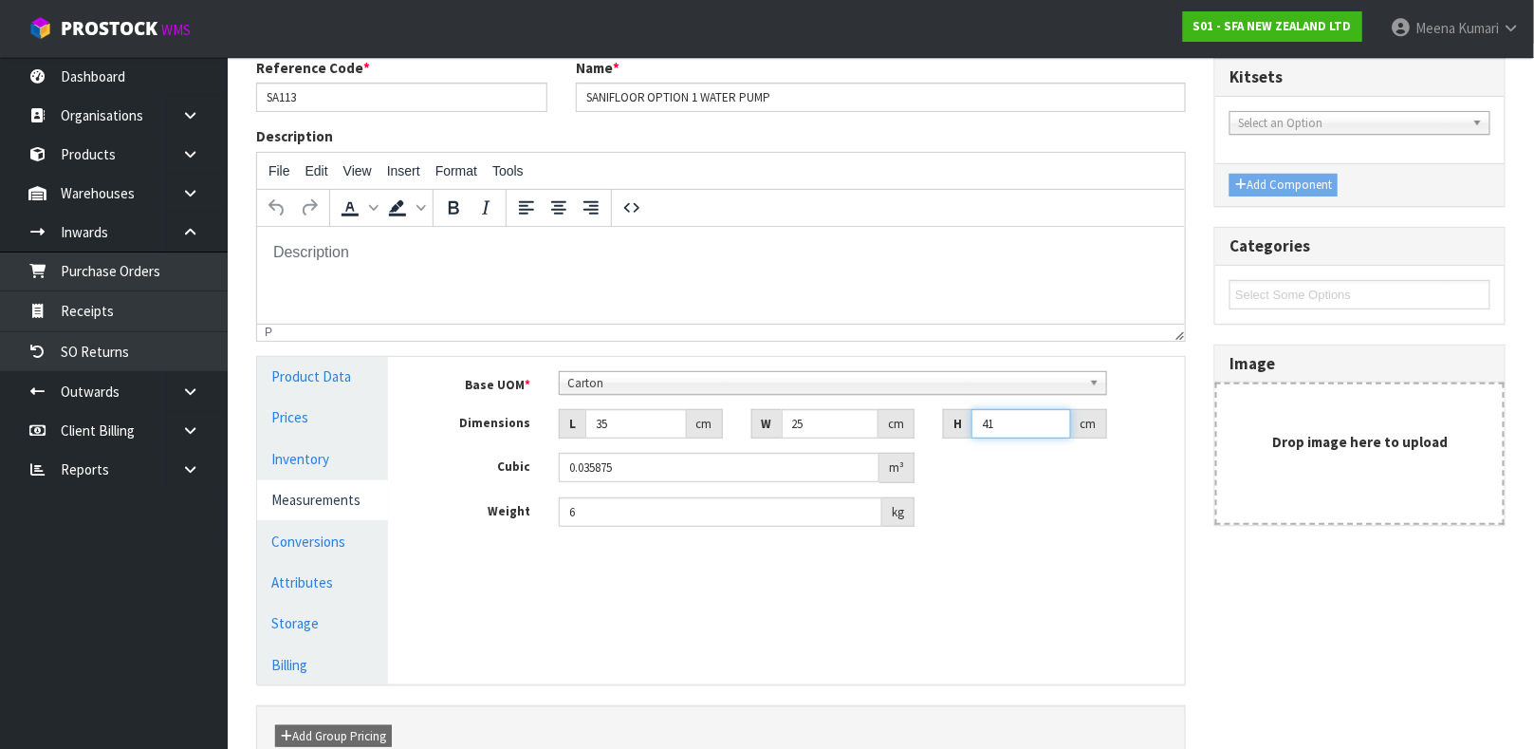
type input "41"
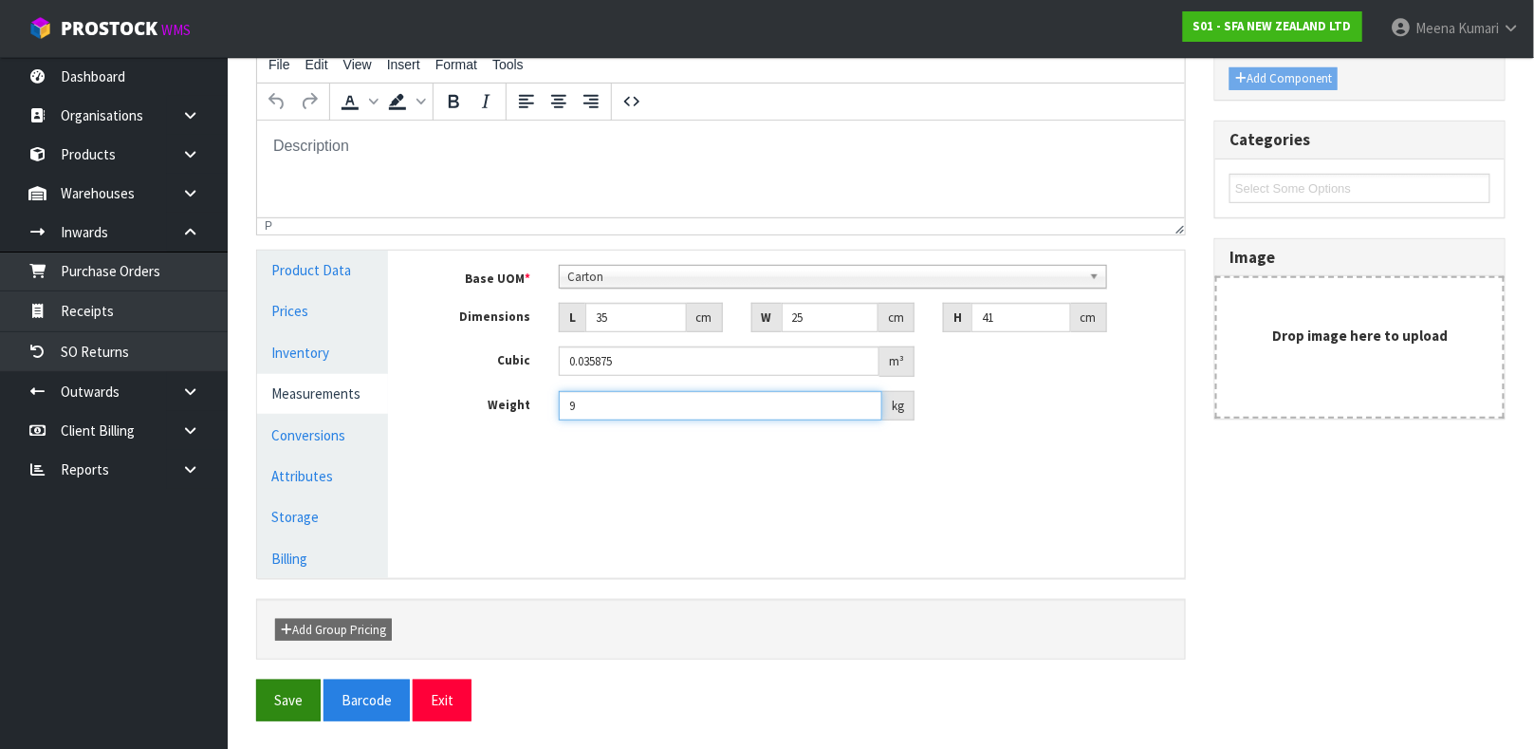
type input "9"
click at [289, 690] on button "Save" at bounding box center [288, 699] width 65 height 41
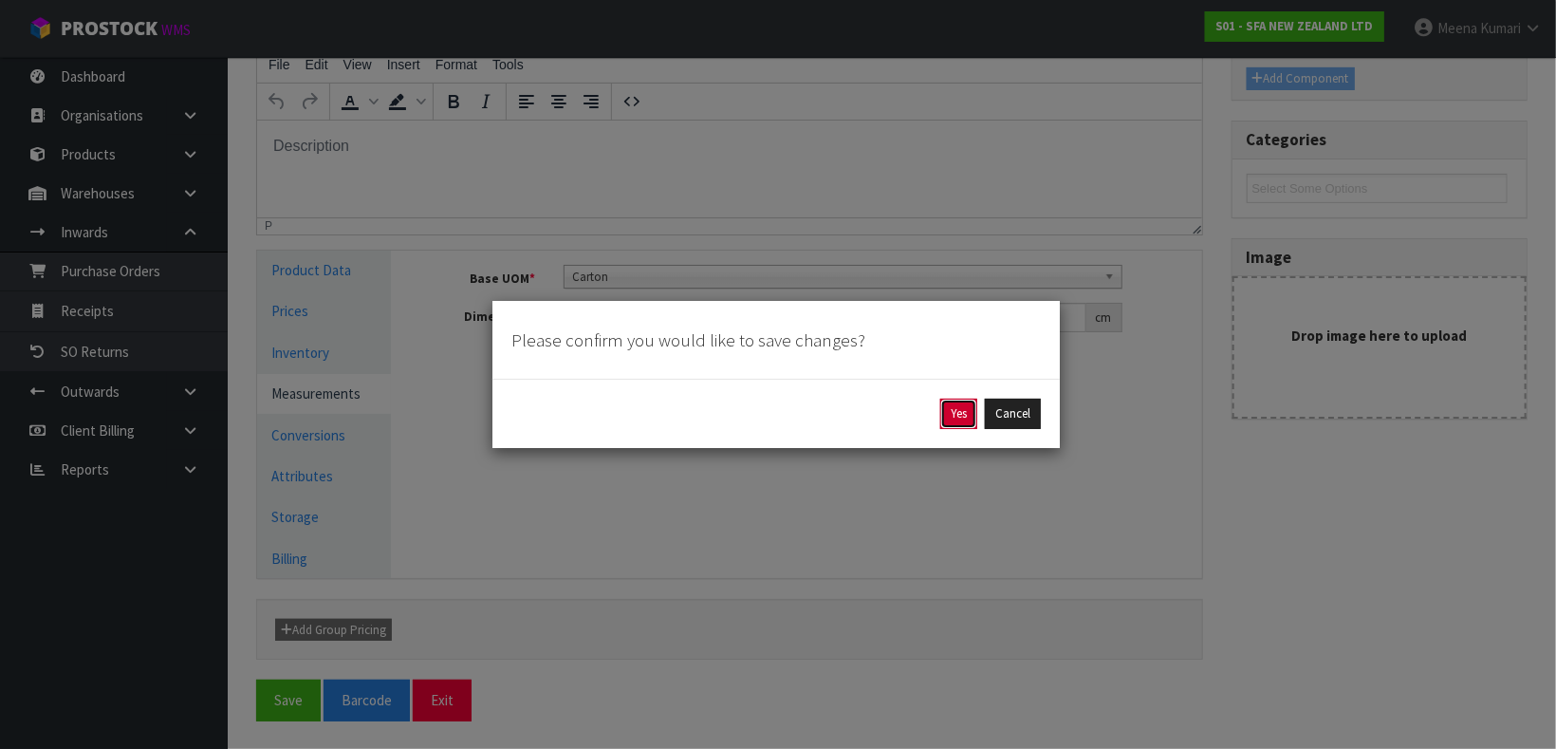
click at [963, 413] on button "Yes" at bounding box center [958, 413] width 37 height 30
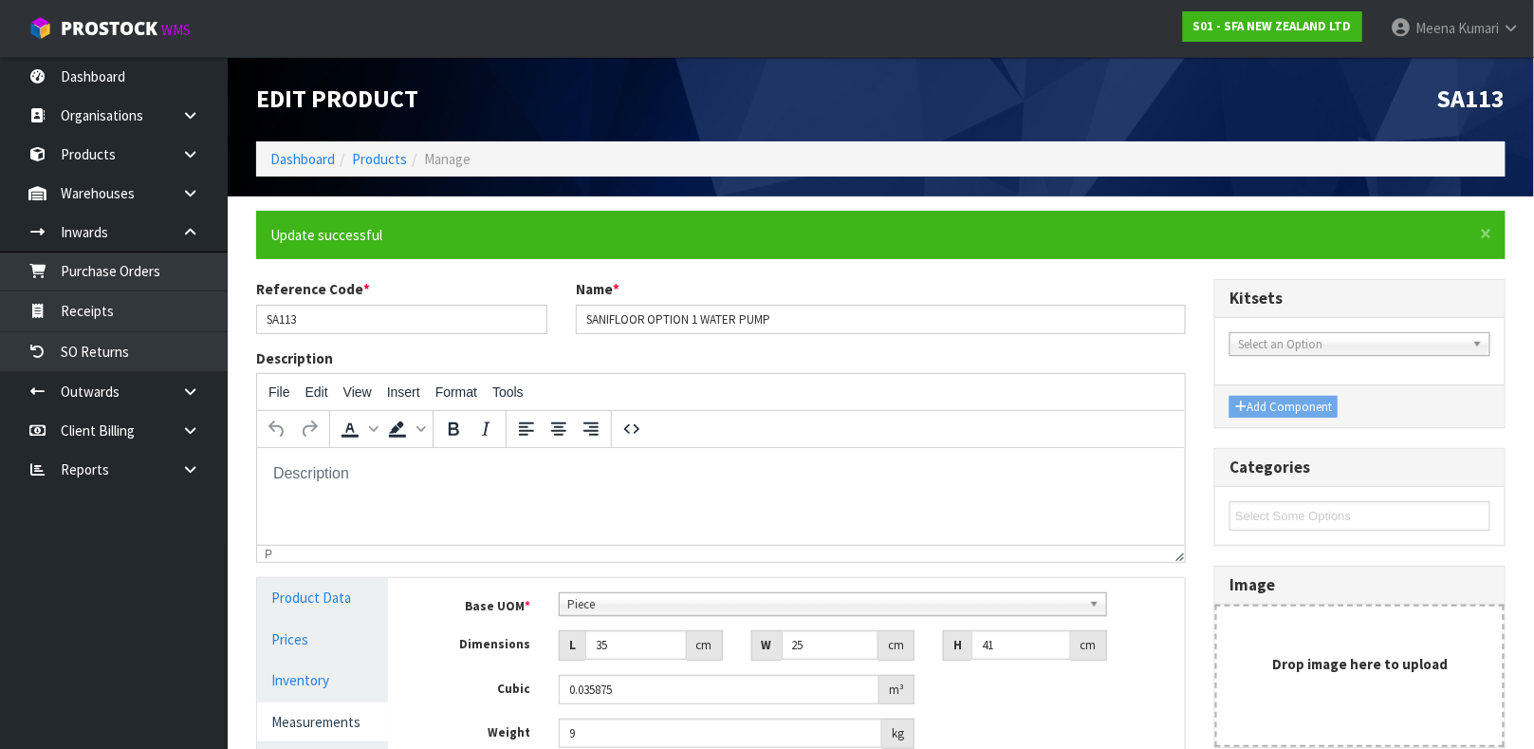
scroll to position [328, 0]
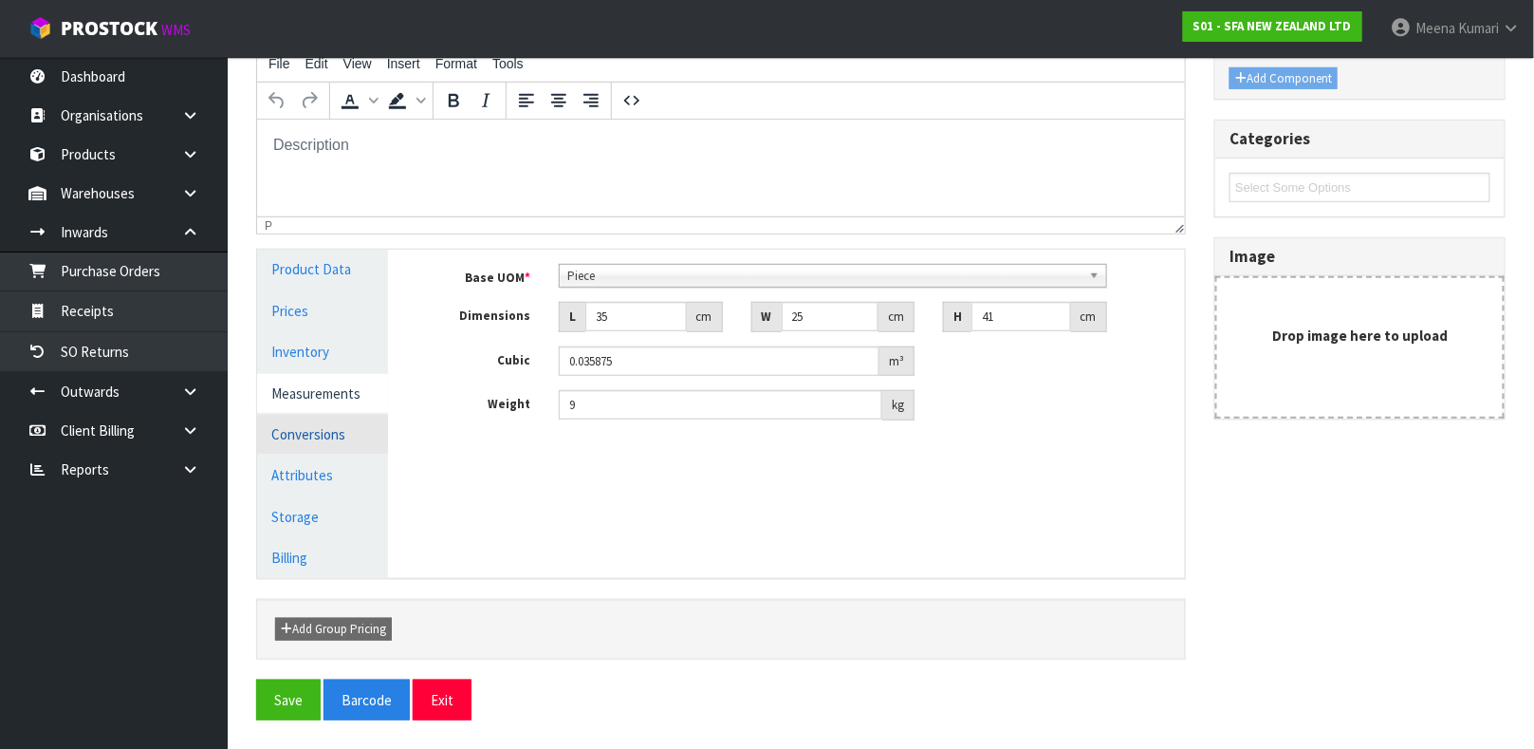
click at [338, 424] on link "Conversions" at bounding box center [322, 434] width 131 height 39
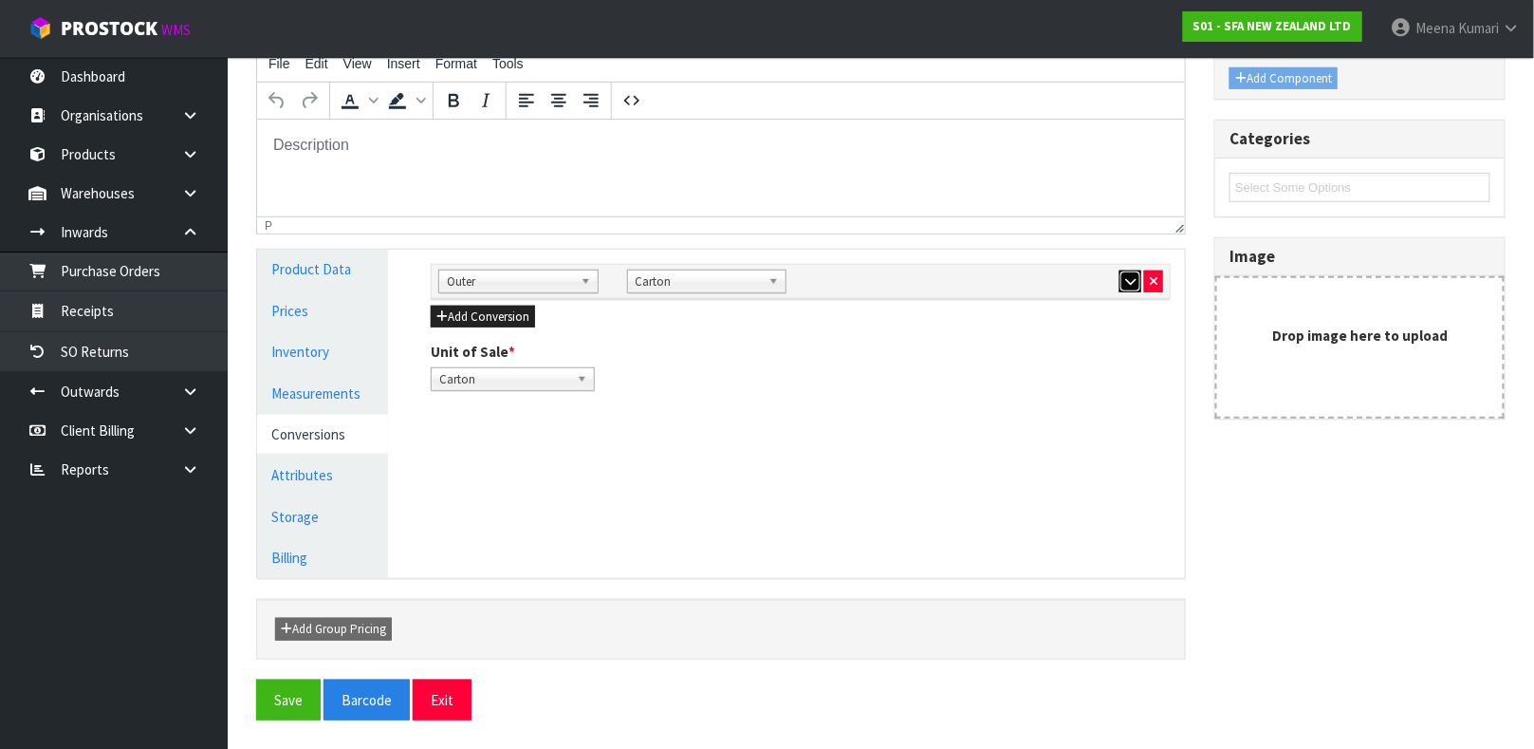
click at [1132, 280] on icon "button" at bounding box center [1130, 281] width 10 height 12
